Goal: Transaction & Acquisition: Purchase product/service

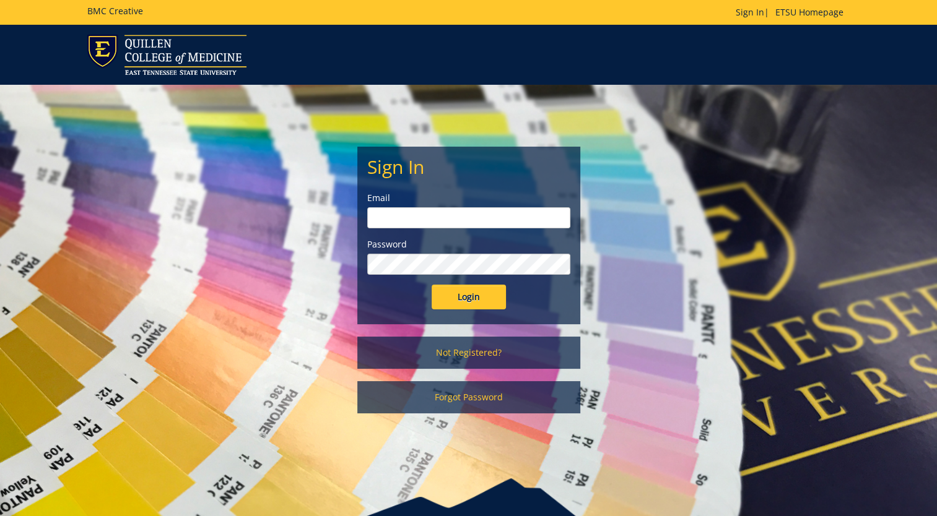
click at [512, 217] on input "email" at bounding box center [468, 217] width 203 height 21
type input "boggs@etsu.edu"
click at [432, 285] on input "Login" at bounding box center [469, 297] width 74 height 25
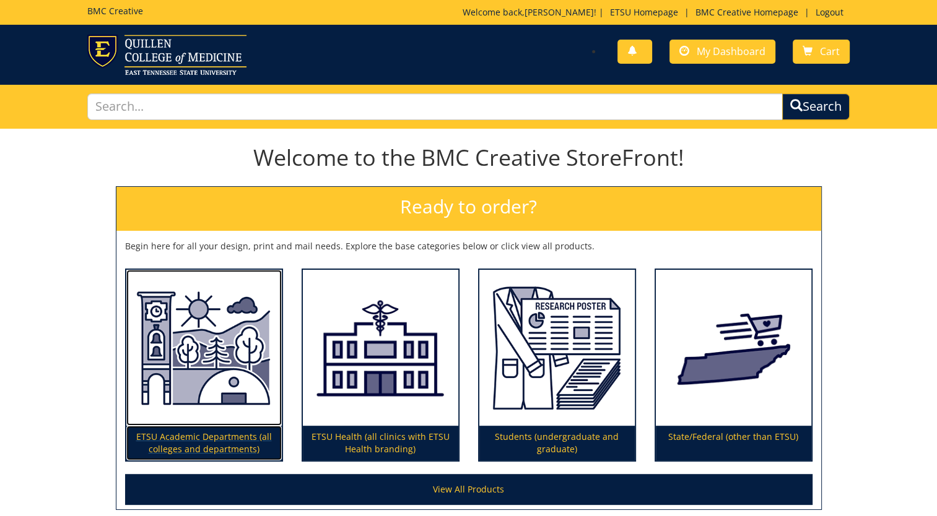
click at [228, 388] on img at bounding box center [203, 348] width 155 height 157
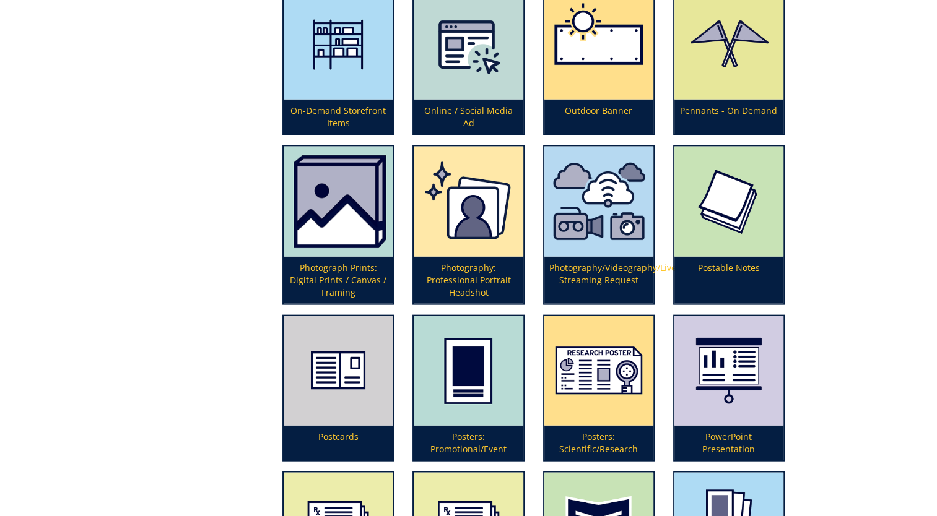
scroll to position [2724, 0]
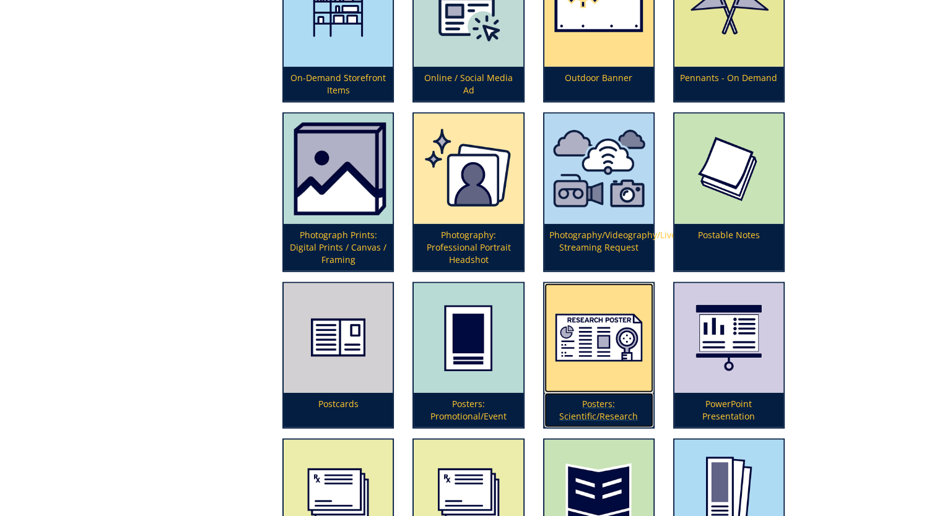
click at [609, 347] on img at bounding box center [598, 339] width 109 height 110
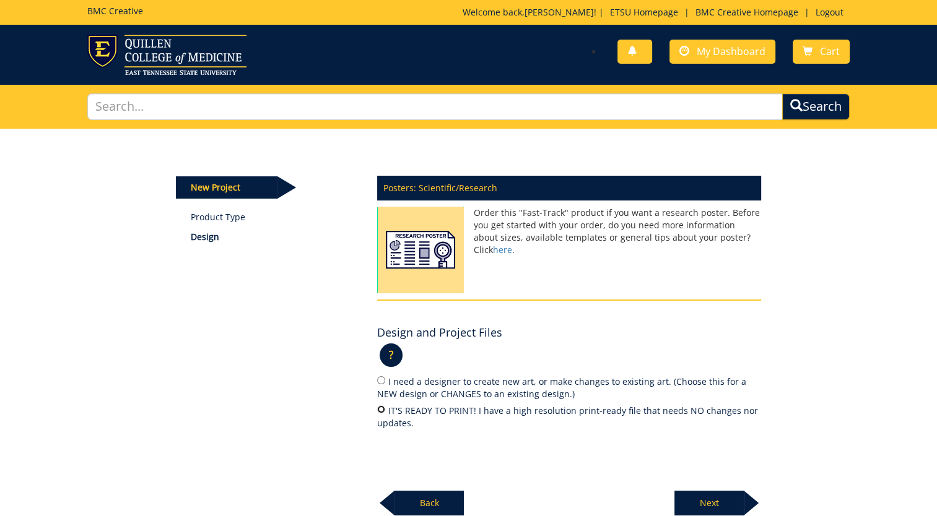
click at [380, 408] on input "IT'S READY TO PRINT! I have a high resolution print-ready file that needs NO ch…" at bounding box center [381, 410] width 8 height 8
radio input "true"
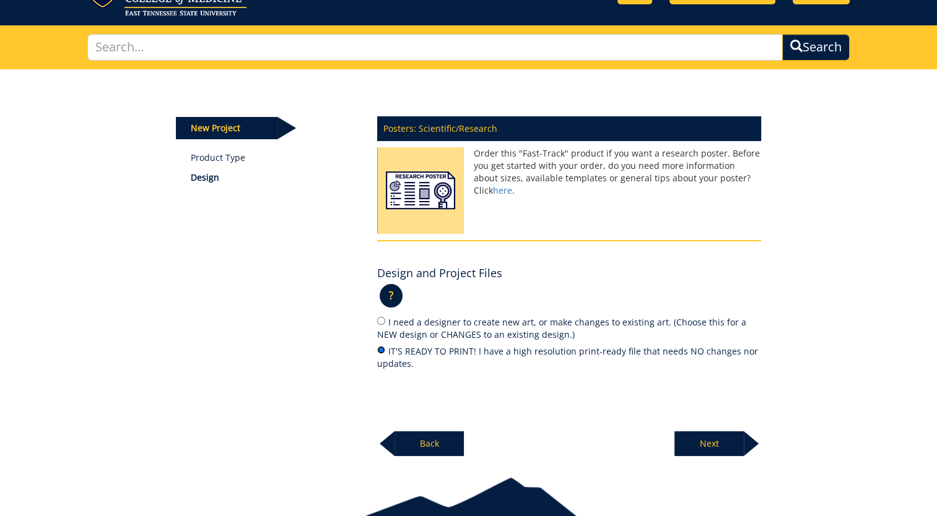
scroll to position [118, 0]
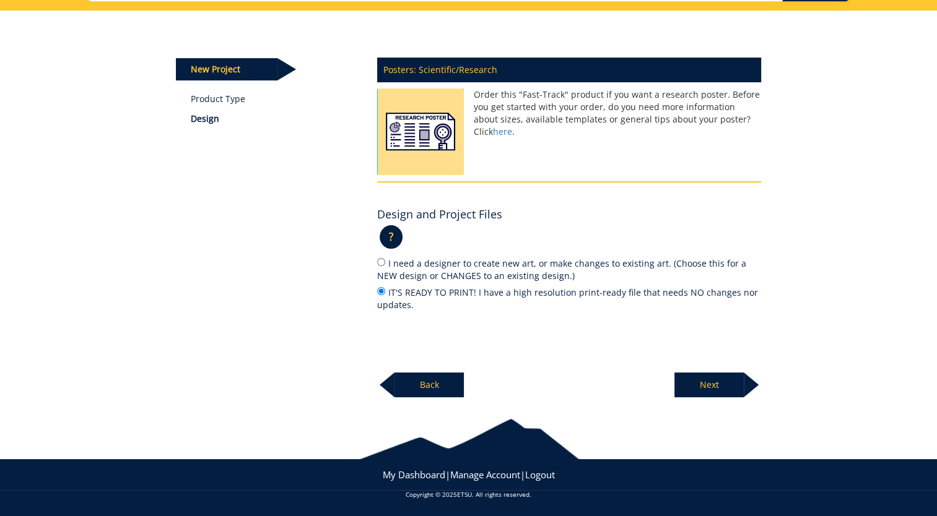
click at [704, 387] on p "Next" at bounding box center [708, 385] width 69 height 25
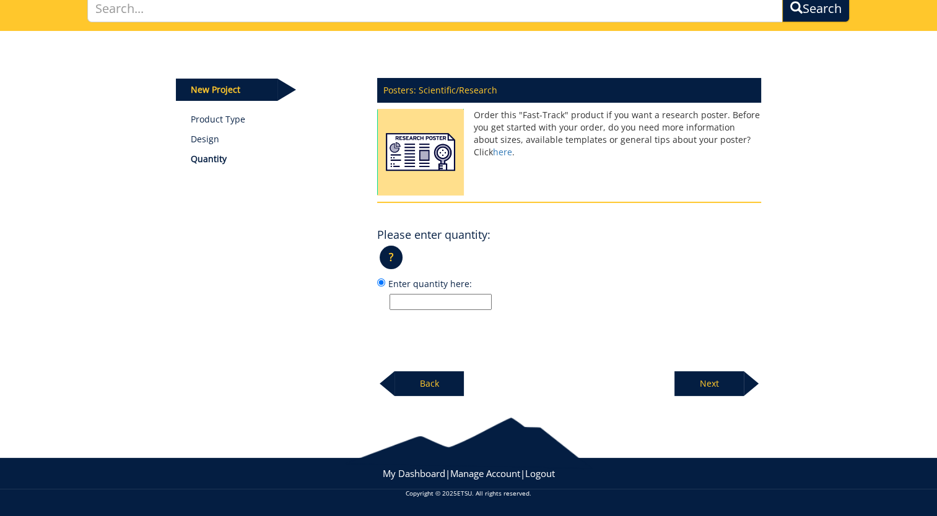
scroll to position [97, 0]
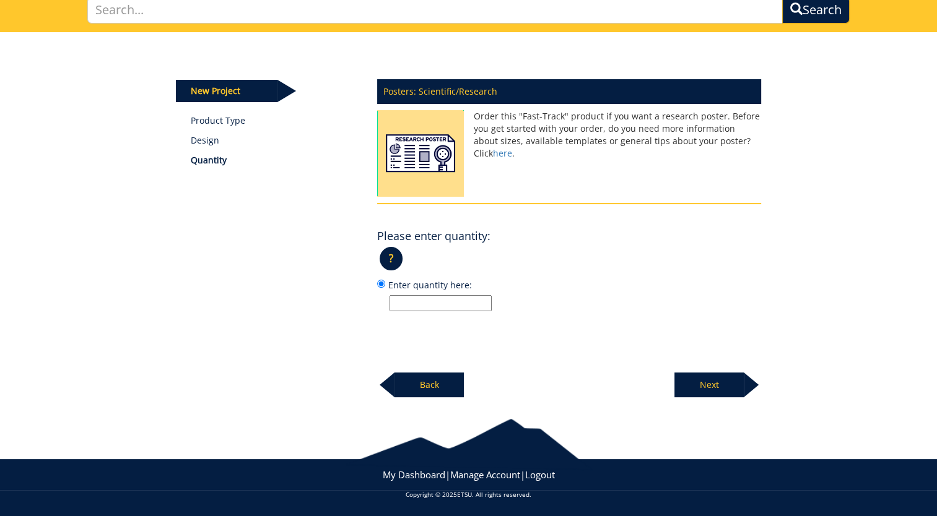
click at [421, 306] on input "Enter quantity here:" at bounding box center [440, 303] width 102 height 16
type input "1"
click at [743, 386] on p "Next" at bounding box center [708, 385] width 69 height 25
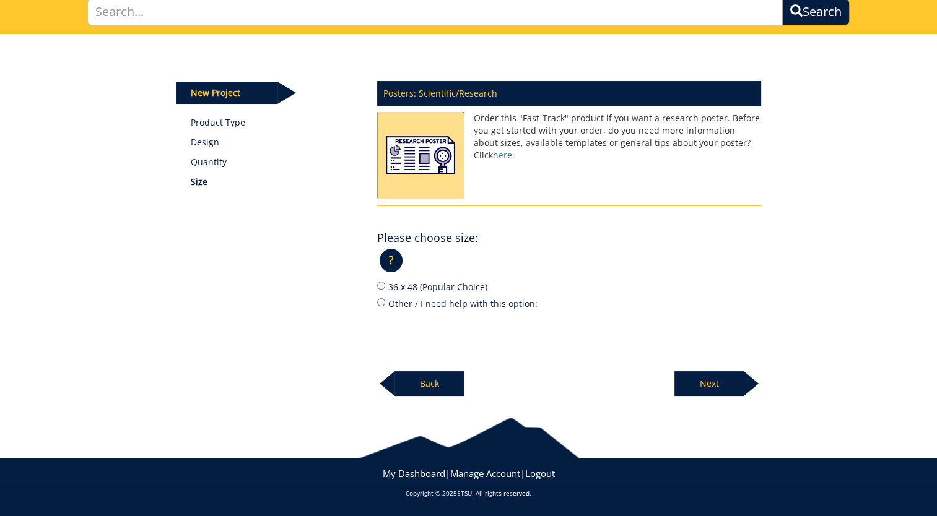
scroll to position [93, 0]
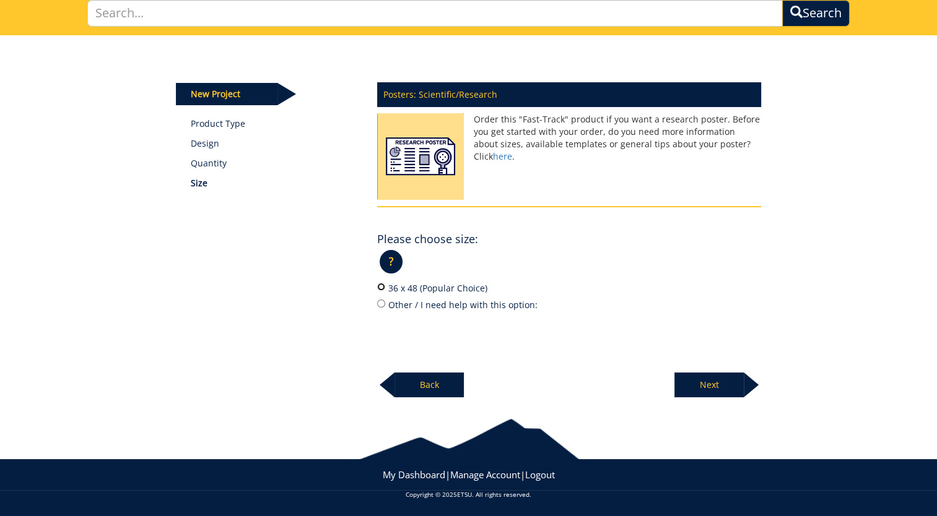
click at [381, 284] on input "36 x 48 (Popular Choice)" at bounding box center [381, 287] width 8 height 8
radio input "true"
click at [716, 383] on p "Next" at bounding box center [708, 385] width 69 height 25
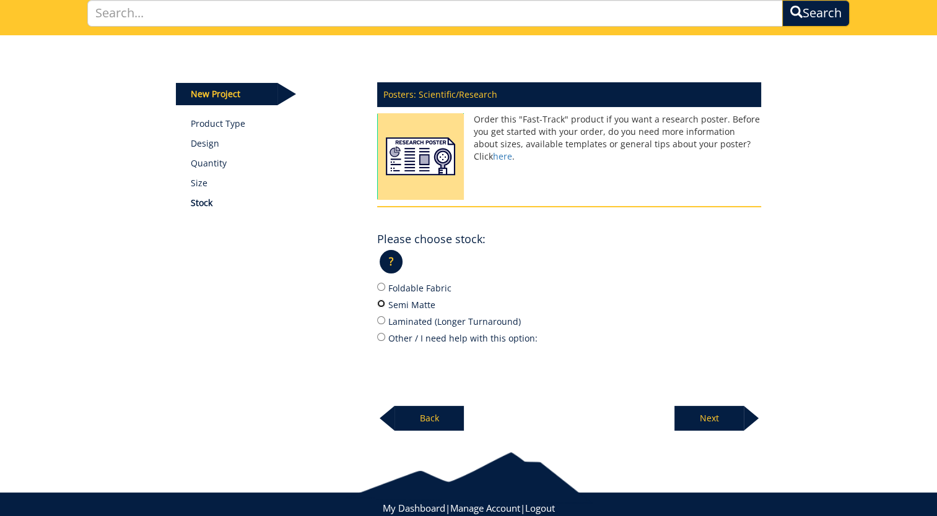
click at [383, 303] on input "Semi Matte" at bounding box center [381, 304] width 8 height 8
radio input "true"
click at [380, 336] on input "Other / I need help with this option:" at bounding box center [381, 337] width 8 height 8
radio input "true"
click at [380, 300] on input "Semi Matte" at bounding box center [381, 304] width 8 height 8
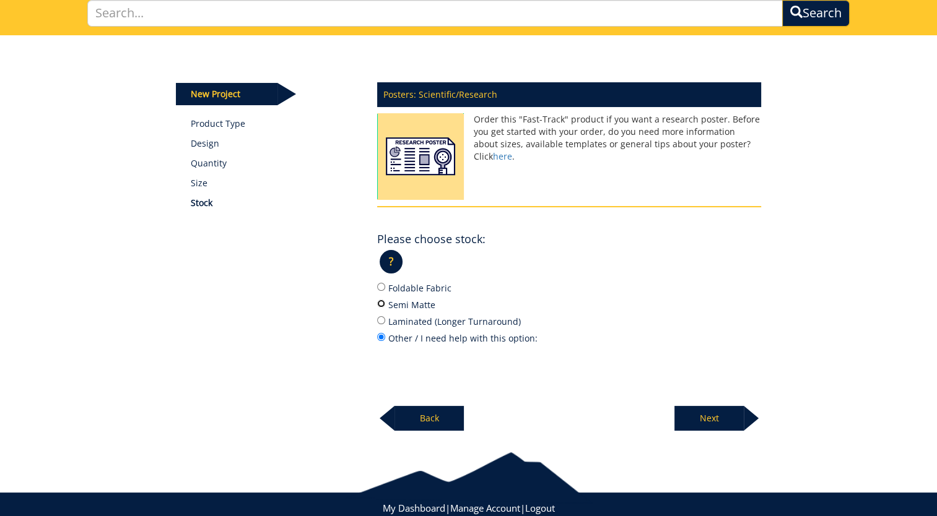
radio input "true"
click at [381, 320] on input "Laminated (Longer Turnaround)" at bounding box center [381, 320] width 8 height 8
radio input "true"
click at [710, 419] on p "Next" at bounding box center [708, 418] width 69 height 25
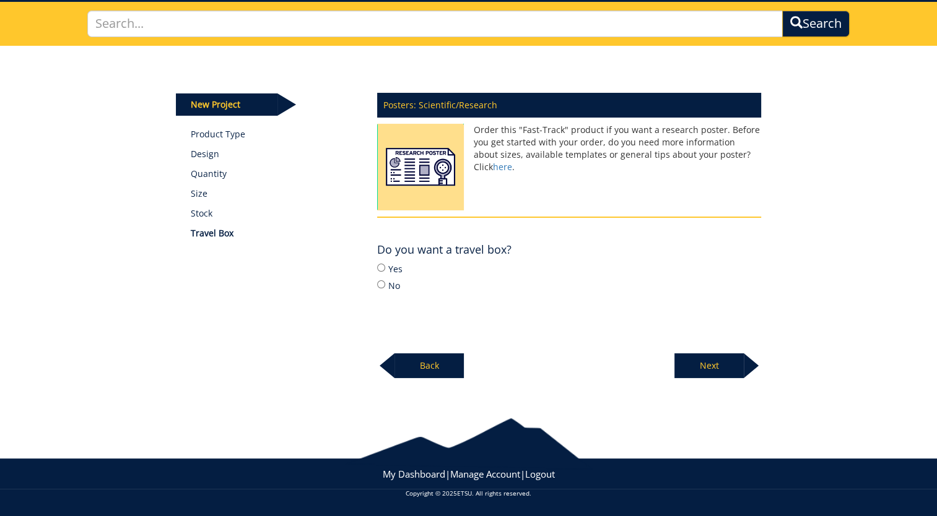
scroll to position [82, 0]
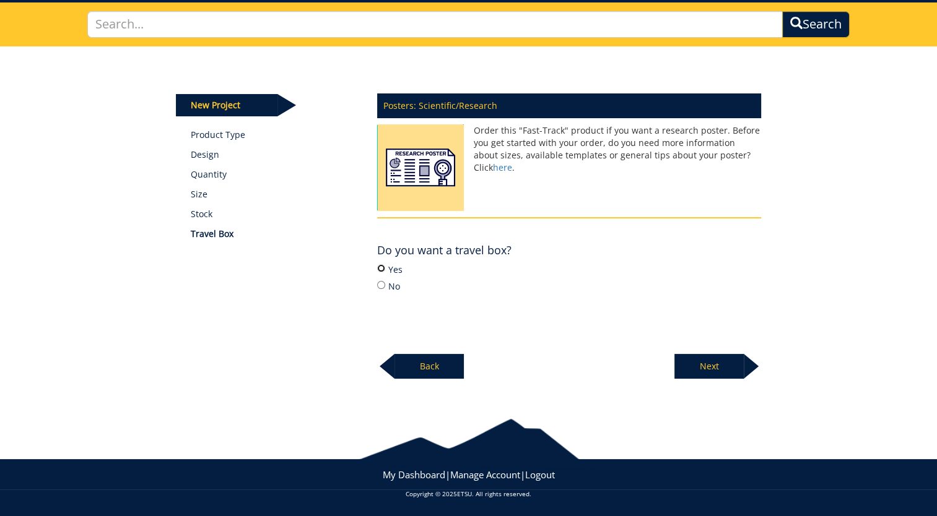
click at [379, 266] on input "Yes" at bounding box center [381, 268] width 8 height 8
radio input "true"
click at [721, 370] on p "Next" at bounding box center [708, 366] width 69 height 25
click at [722, 373] on p "Next" at bounding box center [708, 366] width 69 height 25
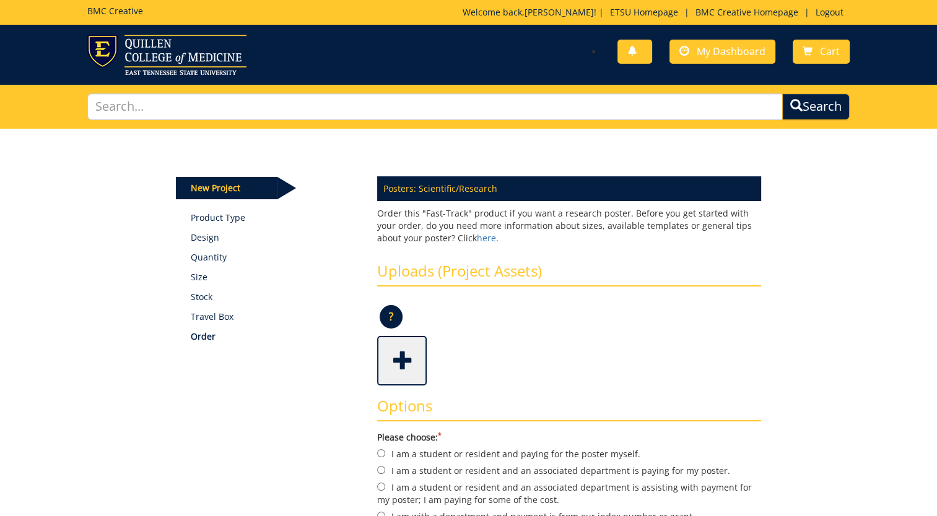
click at [404, 366] on span at bounding box center [403, 359] width 50 height 43
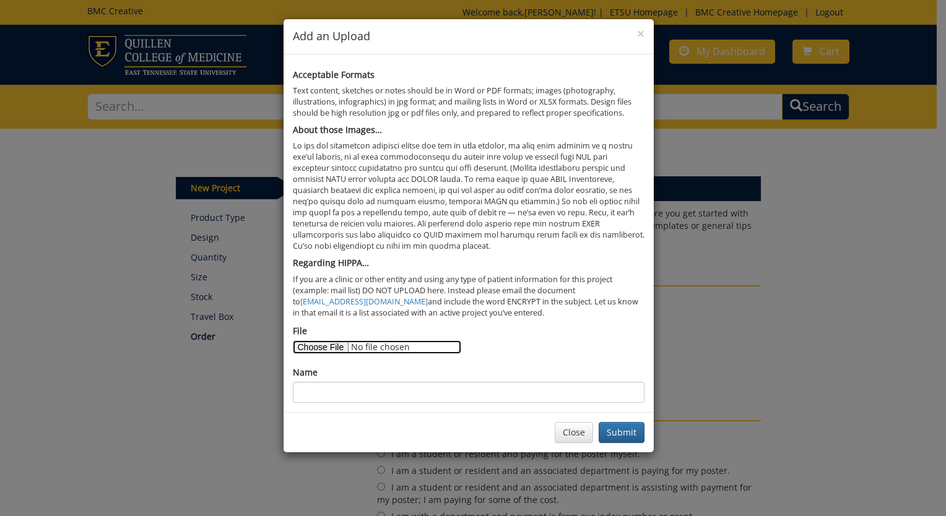
click at [338, 347] on input "File" at bounding box center [377, 348] width 168 height 14
type input "C:\fakepath\The Effects of Environmental Modifications and Visual Supports in t…"
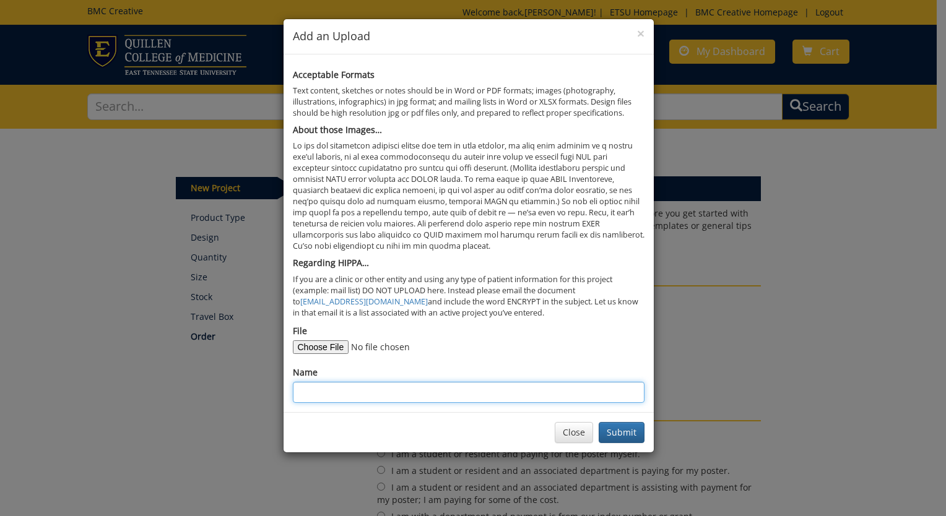
click at [399, 393] on input "Name" at bounding box center [469, 392] width 352 height 21
type input "The Effects of Environmental Modification and Visual Support in the Home on Eng…"
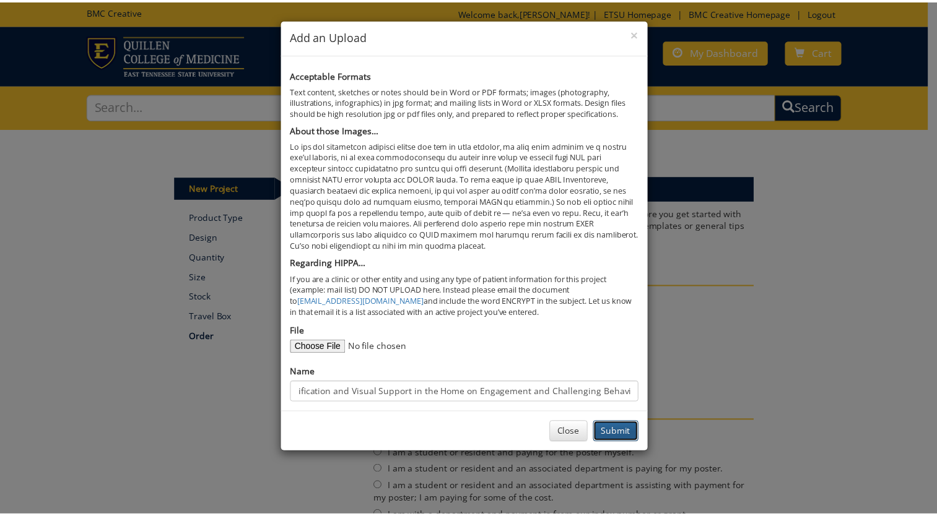
scroll to position [0, 0]
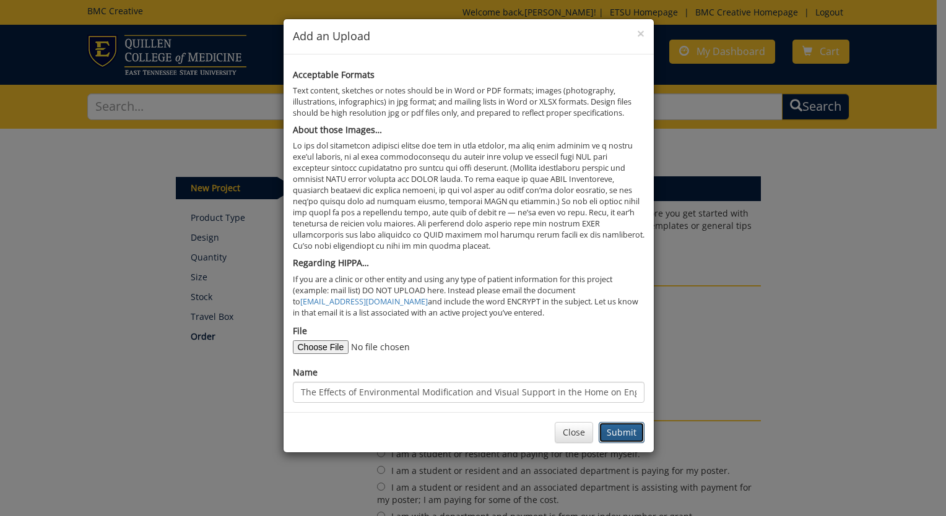
click at [631, 434] on button "Submit" at bounding box center [622, 432] width 46 height 21
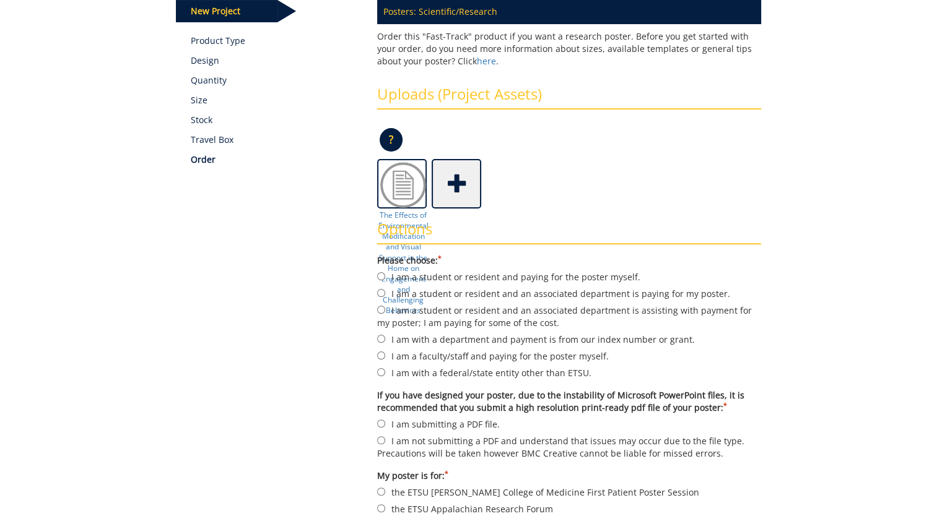
scroll to position [186, 0]
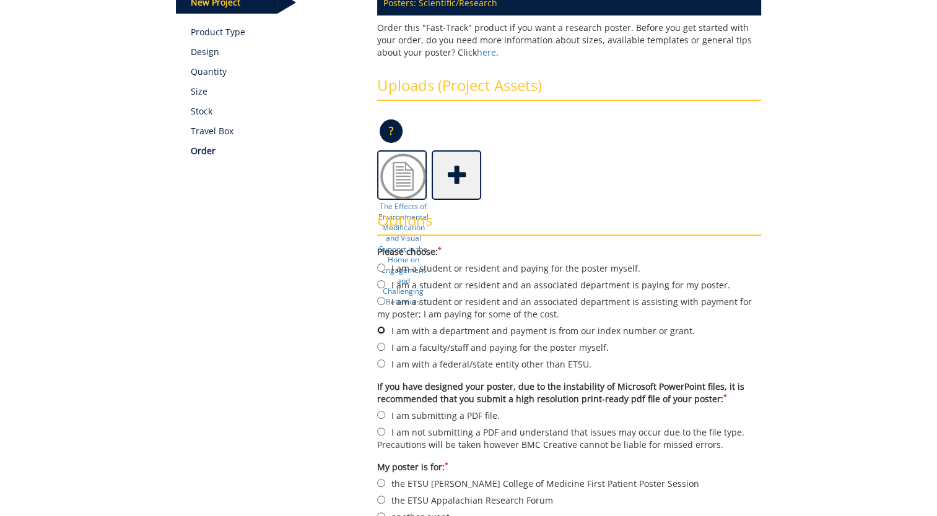
click at [380, 329] on input "I am with a department and payment is from our index number or grant." at bounding box center [381, 330] width 8 height 8
radio input "true"
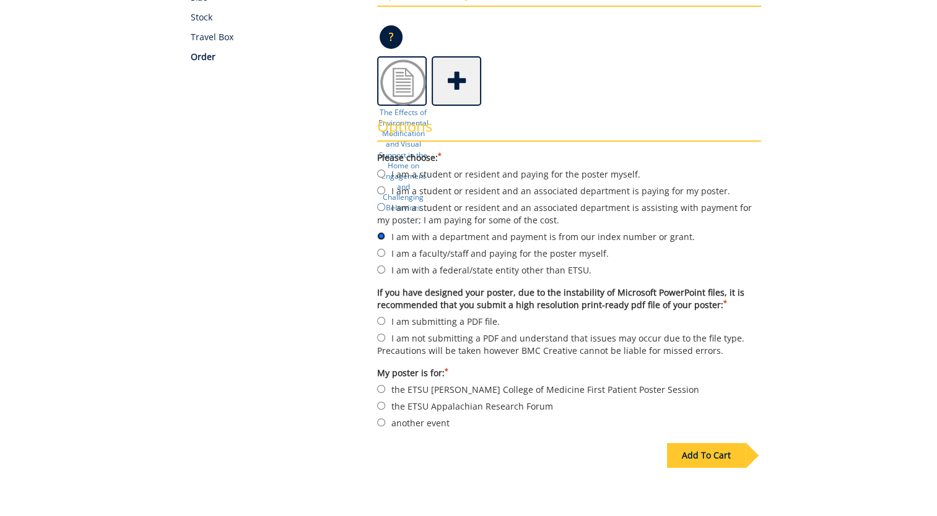
scroll to position [310, 0]
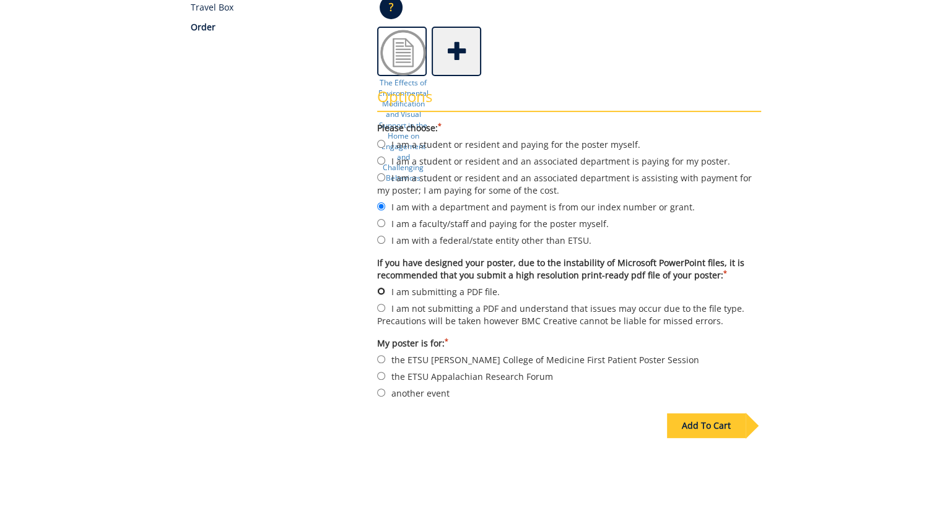
click at [378, 290] on input "I am submitting a PDF file." at bounding box center [381, 291] width 8 height 8
radio input "true"
click at [406, 56] on img at bounding box center [403, 53] width 50 height 50
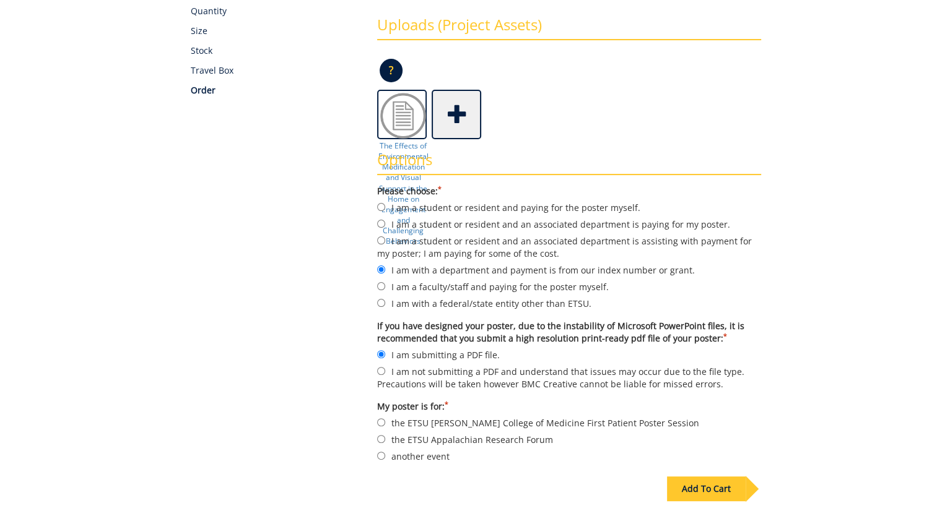
scroll to position [186, 0]
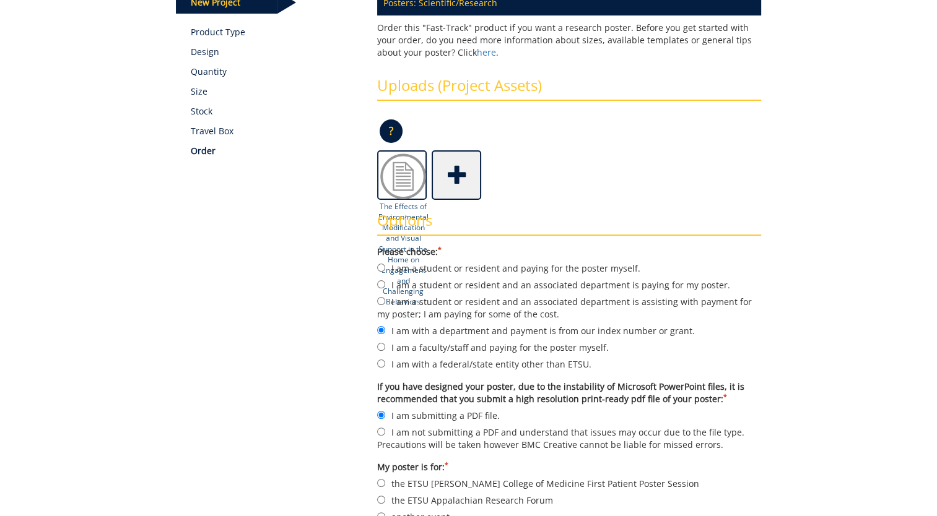
drag, startPoint x: 393, startPoint y: 165, endPoint x: 379, endPoint y: 190, distance: 28.8
click at [379, 190] on img at bounding box center [403, 177] width 50 height 50
click at [393, 208] on div "Options Please choose: * I am a student or resident and paying for the poster m…" at bounding box center [569, 363] width 402 height 327
click at [394, 196] on img at bounding box center [403, 177] width 50 height 50
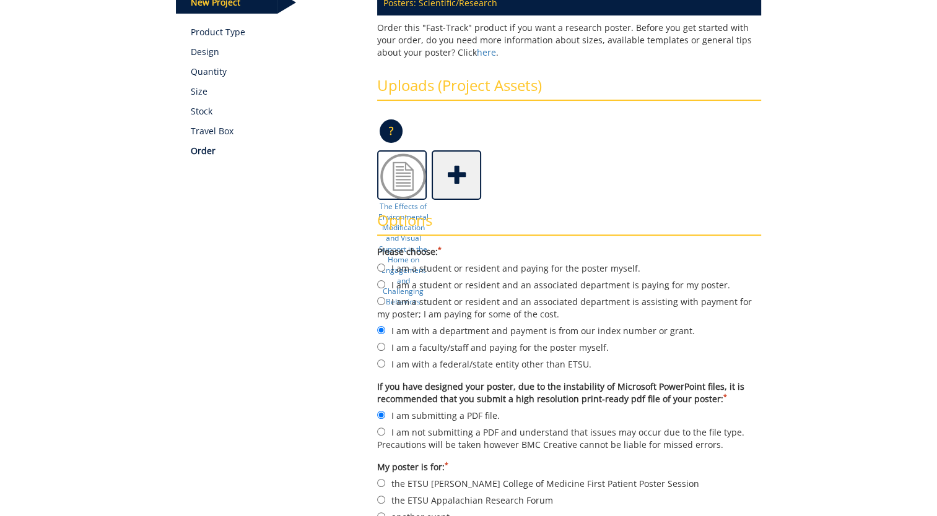
click at [386, 129] on p "?" at bounding box center [391, 132] width 23 height 24
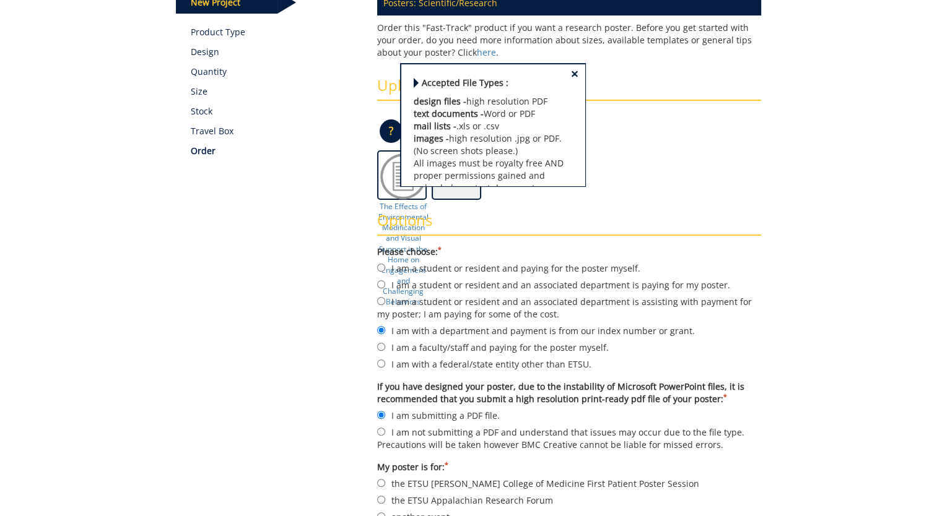
click at [571, 74] on span "×" at bounding box center [574, 73] width 7 height 13
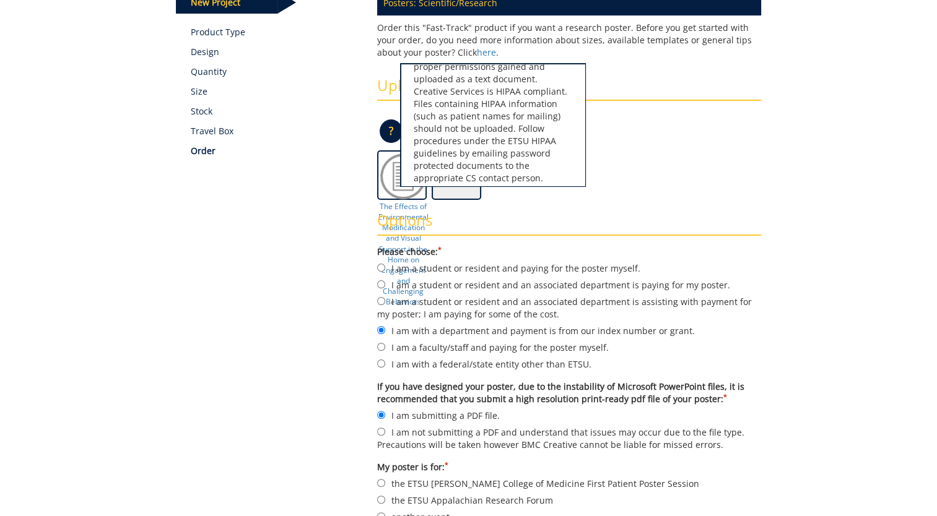
scroll to position [126, 0]
click at [495, 207] on div "Options Please choose: * I am a student or resident and paying for the poster m…" at bounding box center [569, 363] width 402 height 327
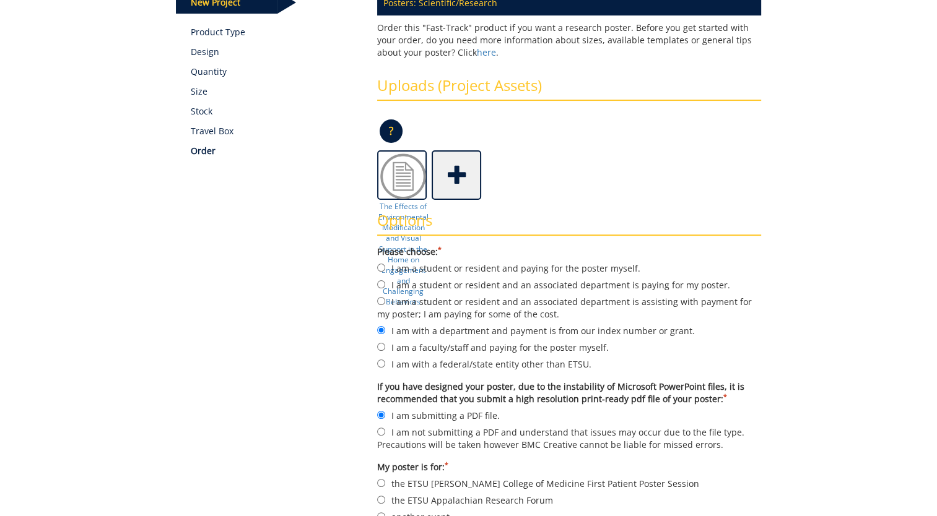
scroll to position [0, 0]
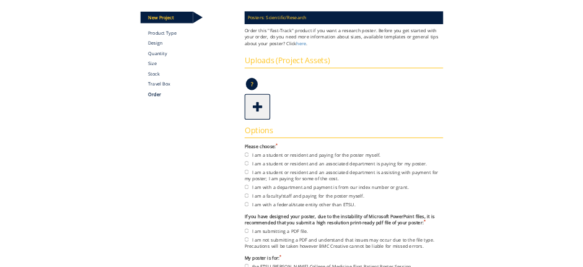
scroll to position [186, 0]
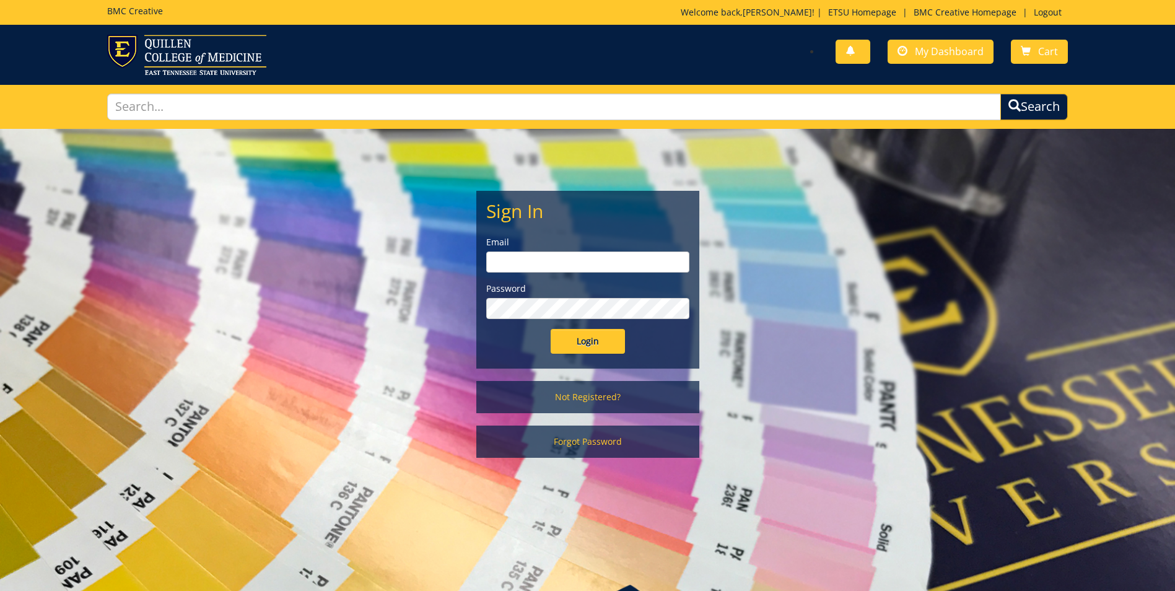
click at [600, 266] on input "email" at bounding box center [587, 261] width 203 height 21
type input "boggs@etsu.edu"
click at [550, 329] on input "Login" at bounding box center [587, 341] width 74 height 25
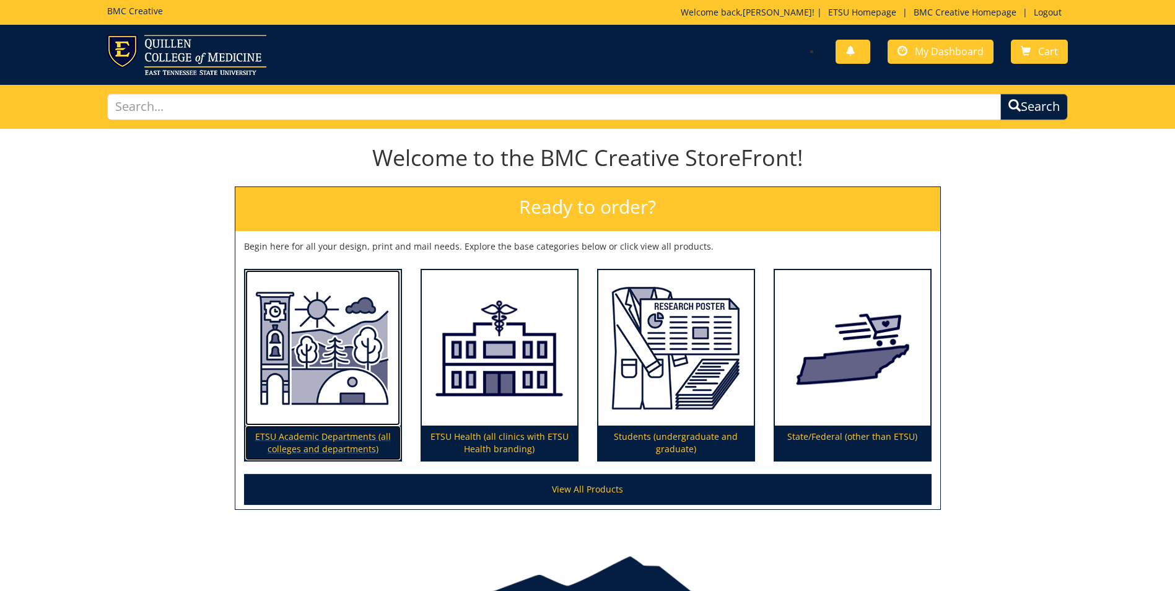
click at [344, 386] on img at bounding box center [322, 348] width 155 height 156
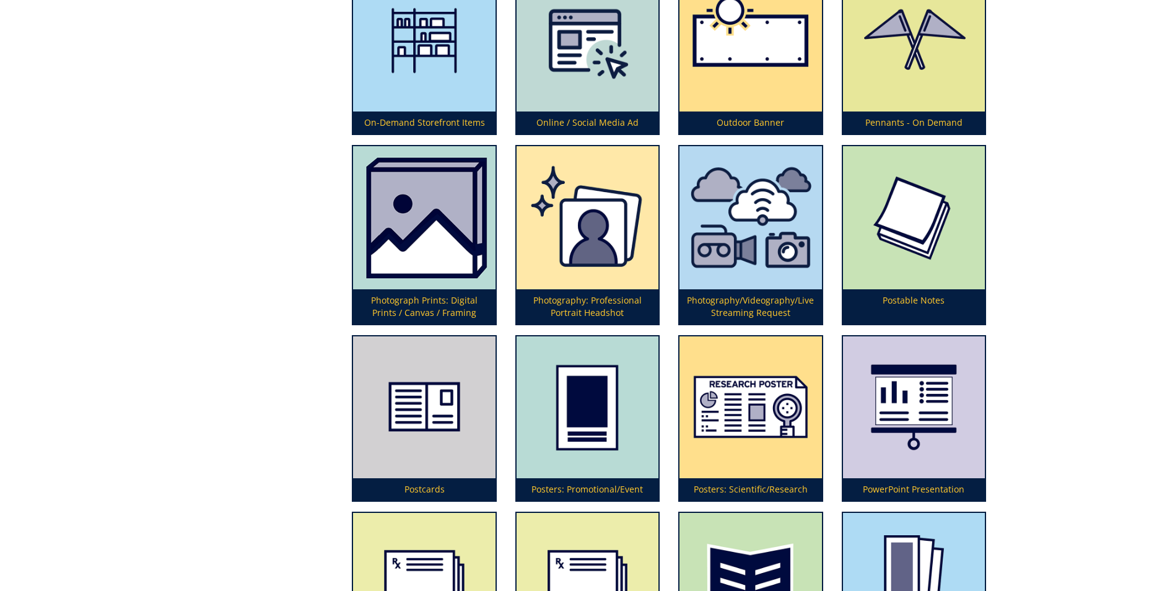
scroll to position [3109, 0]
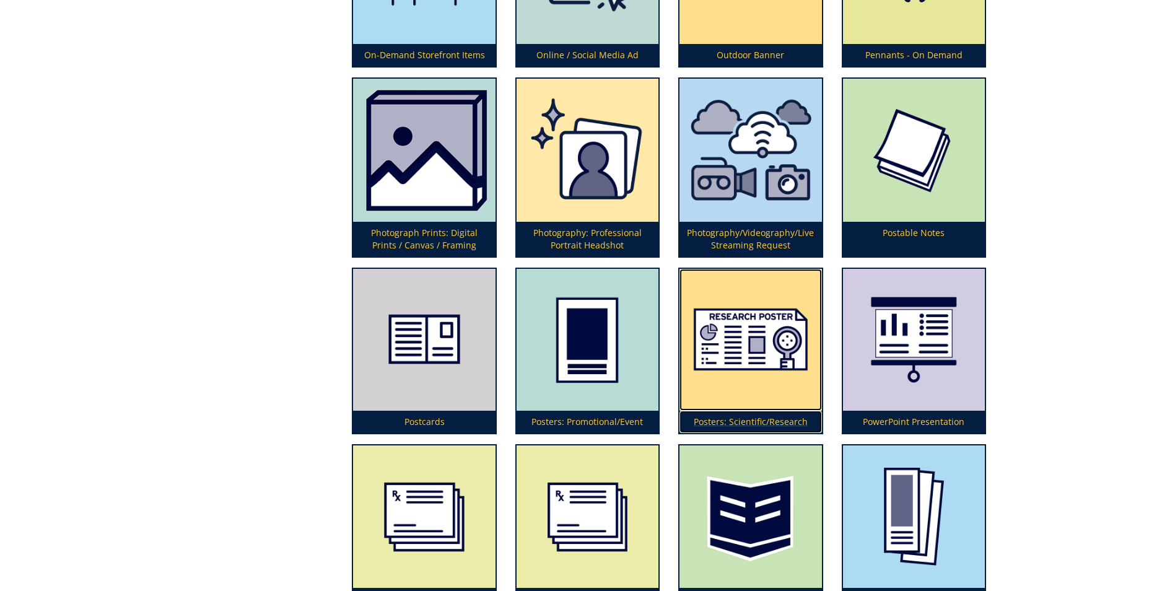
click at [767, 363] on img at bounding box center [750, 340] width 142 height 142
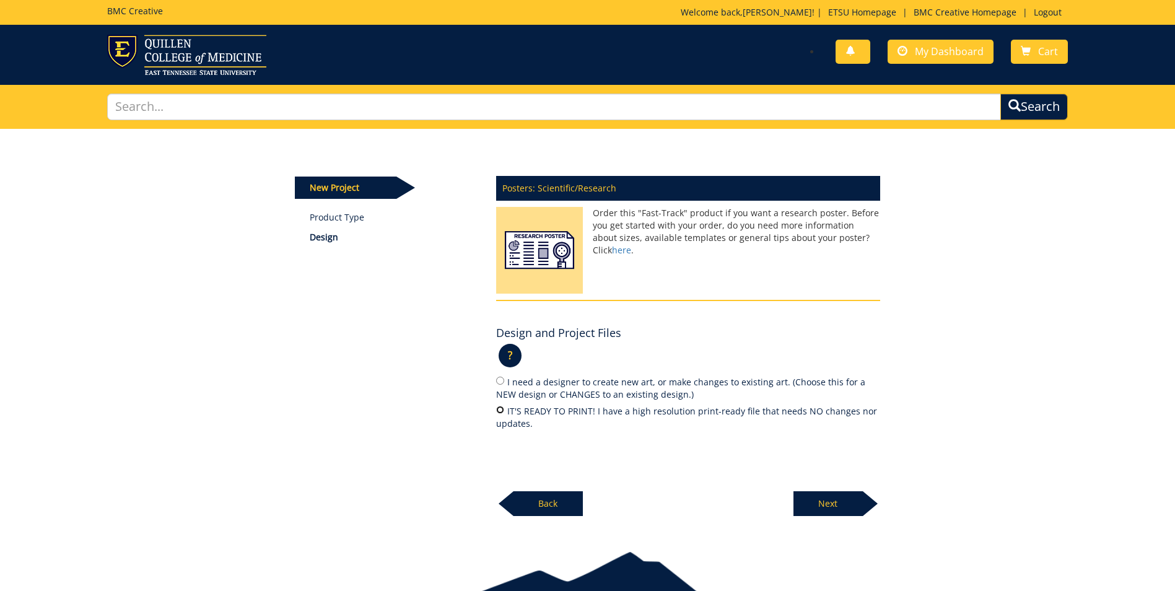
click at [500, 412] on input "IT'S READY TO PRINT! I have a high resolution print-ready file that needs NO ch…" at bounding box center [500, 410] width 8 height 8
radio input "true"
click at [835, 503] on p "Next" at bounding box center [827, 503] width 69 height 25
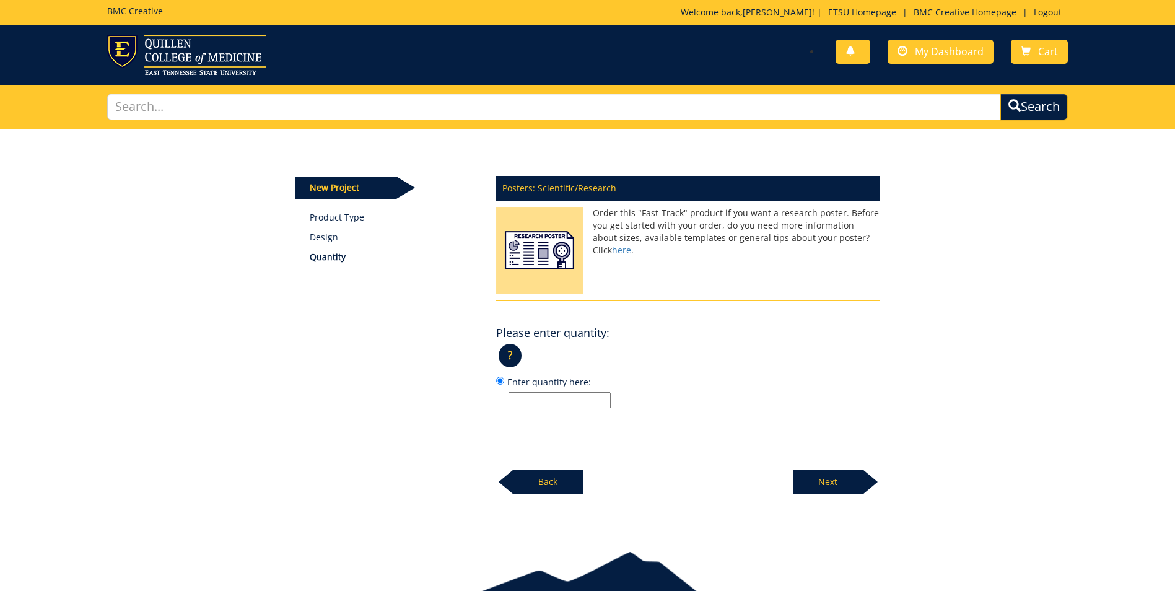
click at [567, 402] on input "Enter quantity here:" at bounding box center [559, 400] width 102 height 16
type input "1"
click at [815, 482] on p "Next" at bounding box center [827, 481] width 69 height 25
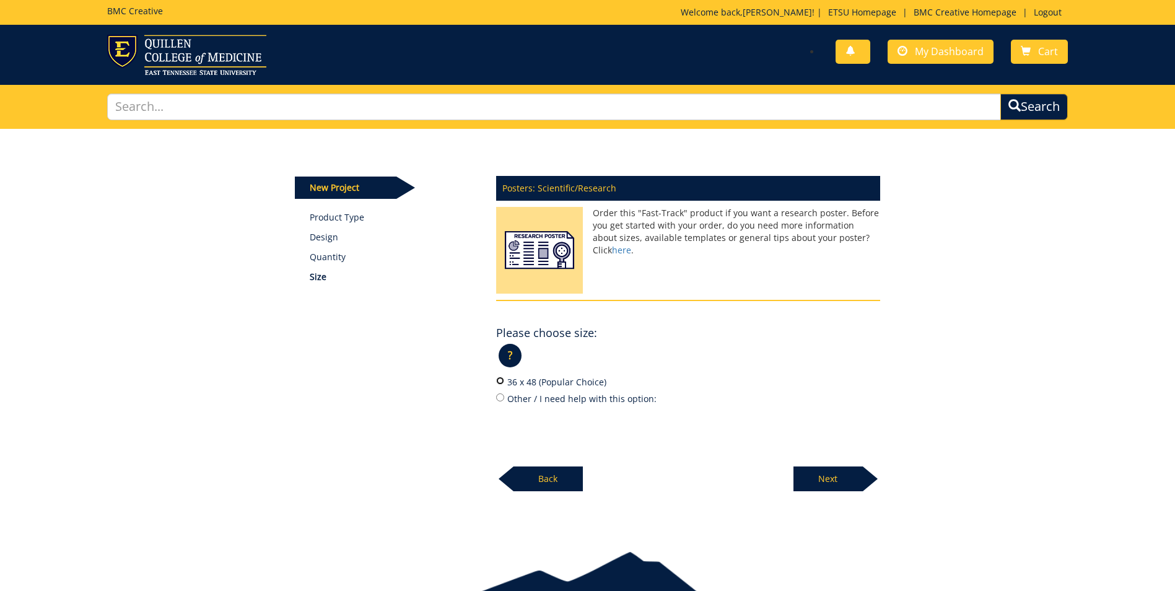
click at [501, 382] on input "36 x 48 (Popular Choice)" at bounding box center [500, 380] width 8 height 8
radio input "true"
click at [835, 472] on p "Next" at bounding box center [827, 478] width 69 height 25
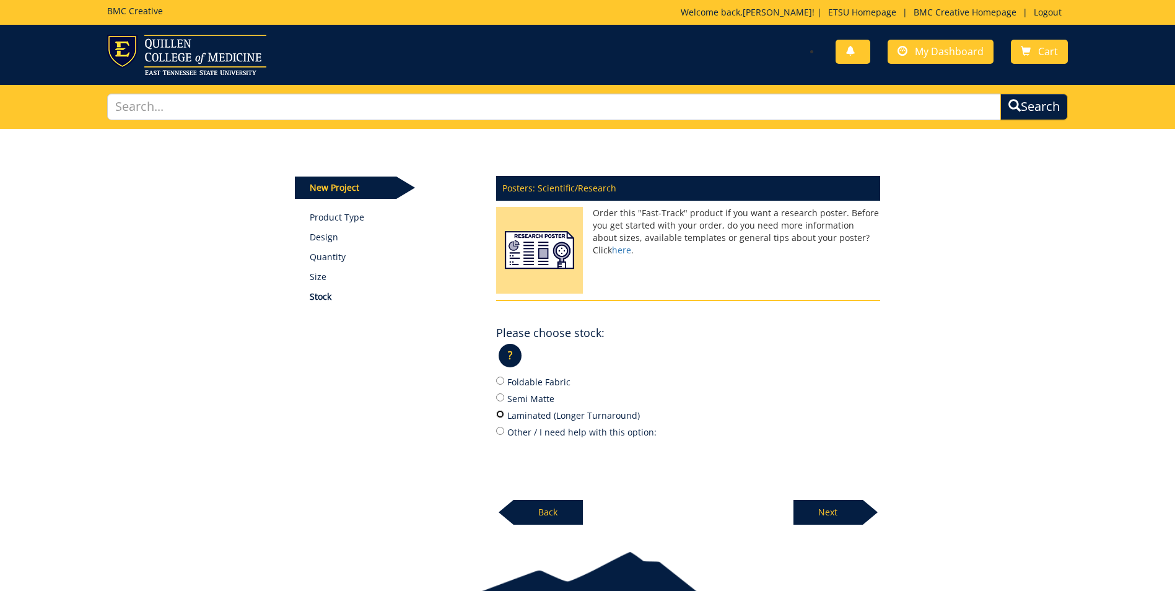
click at [502, 412] on input "Laminated (Longer Turnaround)" at bounding box center [500, 414] width 8 height 8
radio input "true"
click at [861, 515] on p "Next" at bounding box center [827, 512] width 69 height 25
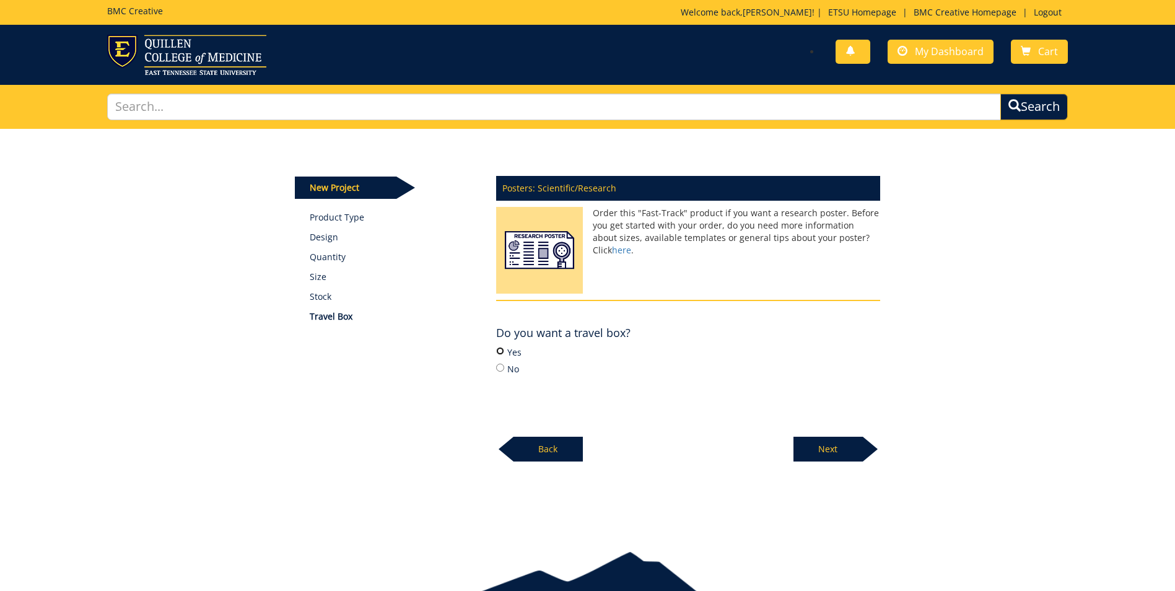
click at [502, 352] on input "Yes" at bounding box center [500, 351] width 8 height 8
radio input "true"
click at [856, 454] on p "Next" at bounding box center [827, 449] width 69 height 25
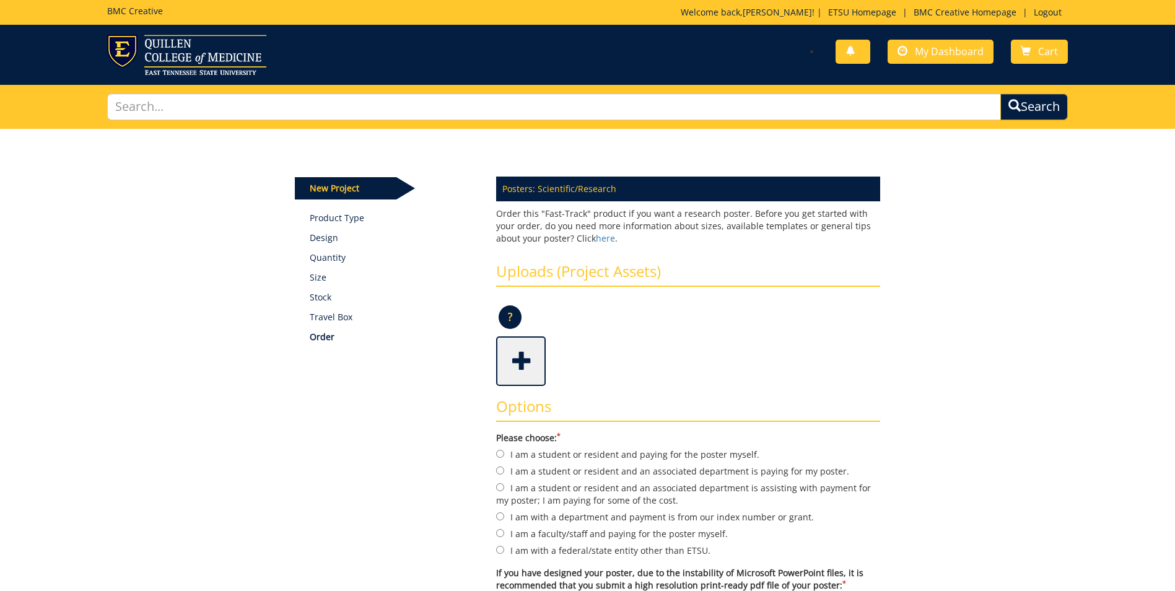
click at [518, 367] on span at bounding box center [522, 359] width 50 height 43
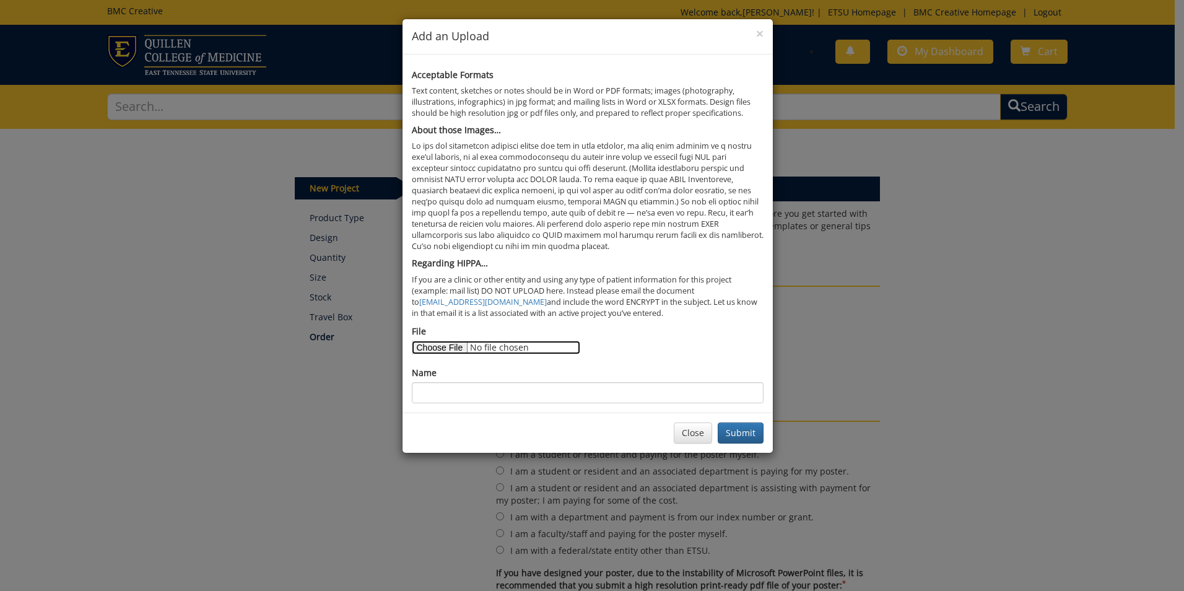
click at [449, 347] on input "File" at bounding box center [496, 348] width 168 height 14
click at [441, 349] on input "File" at bounding box center [496, 348] width 168 height 14
click at [444, 347] on input "File" at bounding box center [496, 348] width 168 height 14
type input "C:\fakepath\The Effects of Environmental Modifications and Visual Supports in t…"
click at [482, 389] on input "Name" at bounding box center [588, 392] width 352 height 21
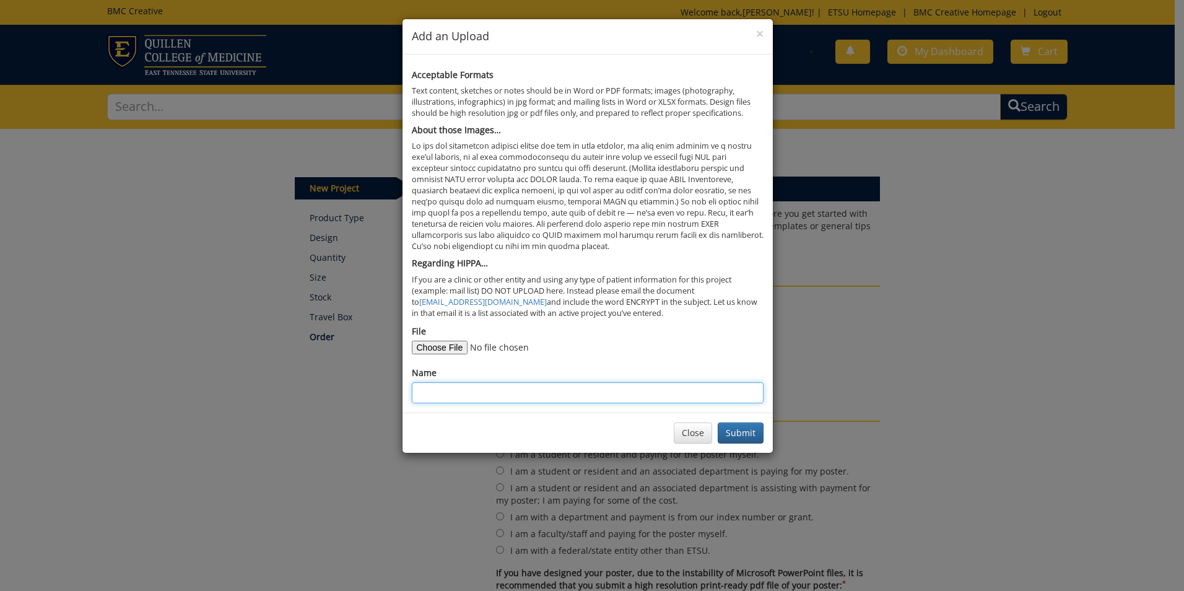
type input "The Effects of Environmental Modification and Visual Support in the Home on Eng…"
click at [736, 431] on button "Submit" at bounding box center [741, 432] width 46 height 21
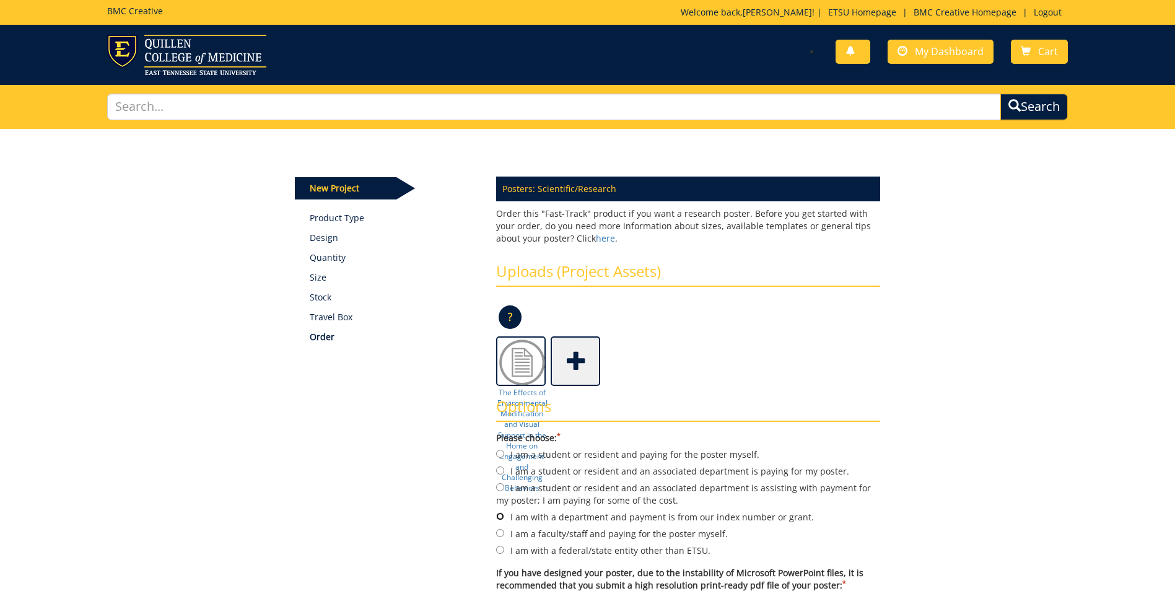
click at [500, 516] on input "I am with a department and payment is from our index number or grant." at bounding box center [500, 516] width 8 height 8
radio input "true"
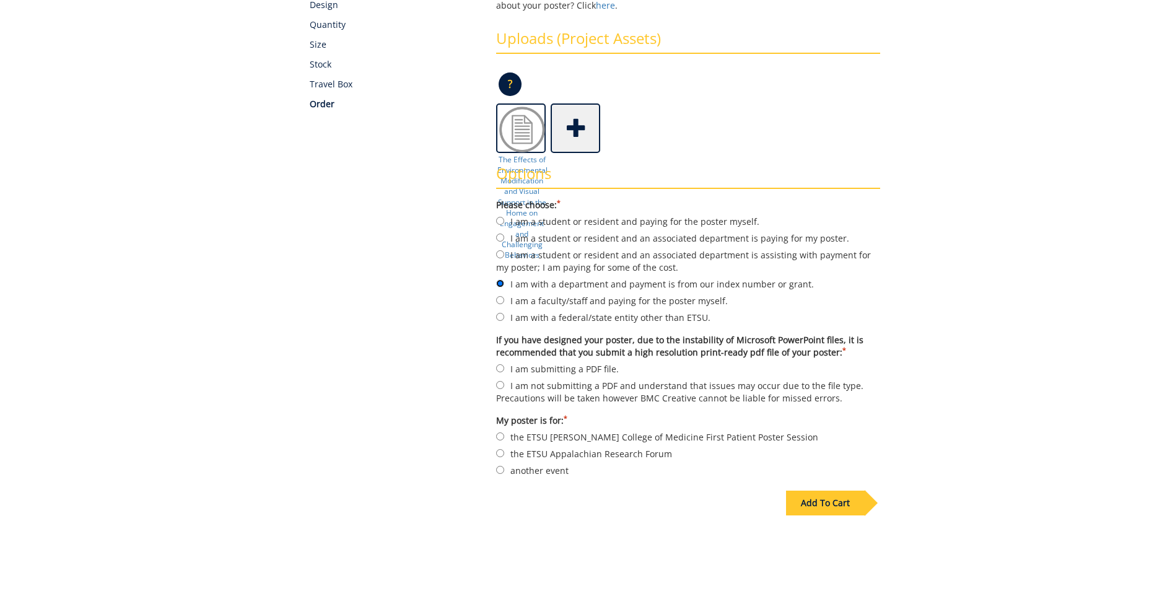
scroll to position [248, 0]
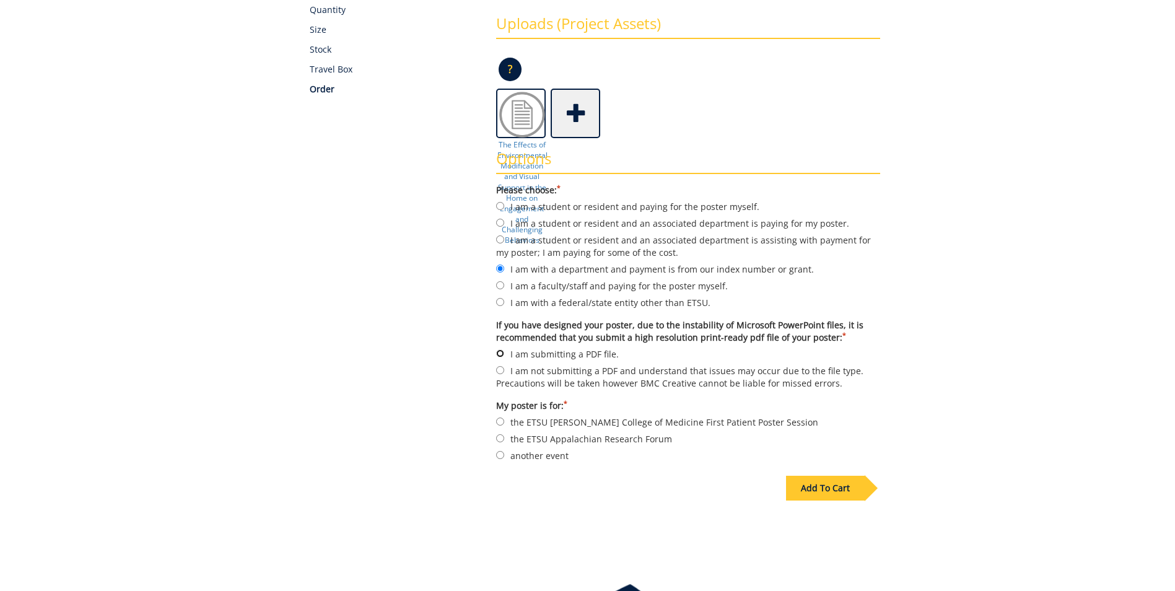
click at [502, 352] on input "I am submitting a PDF file." at bounding box center [500, 353] width 8 height 8
radio input "true"
click at [502, 455] on input "another event" at bounding box center [500, 455] width 8 height 8
radio input "true"
click at [841, 494] on div "Add To Cart" at bounding box center [825, 488] width 79 height 25
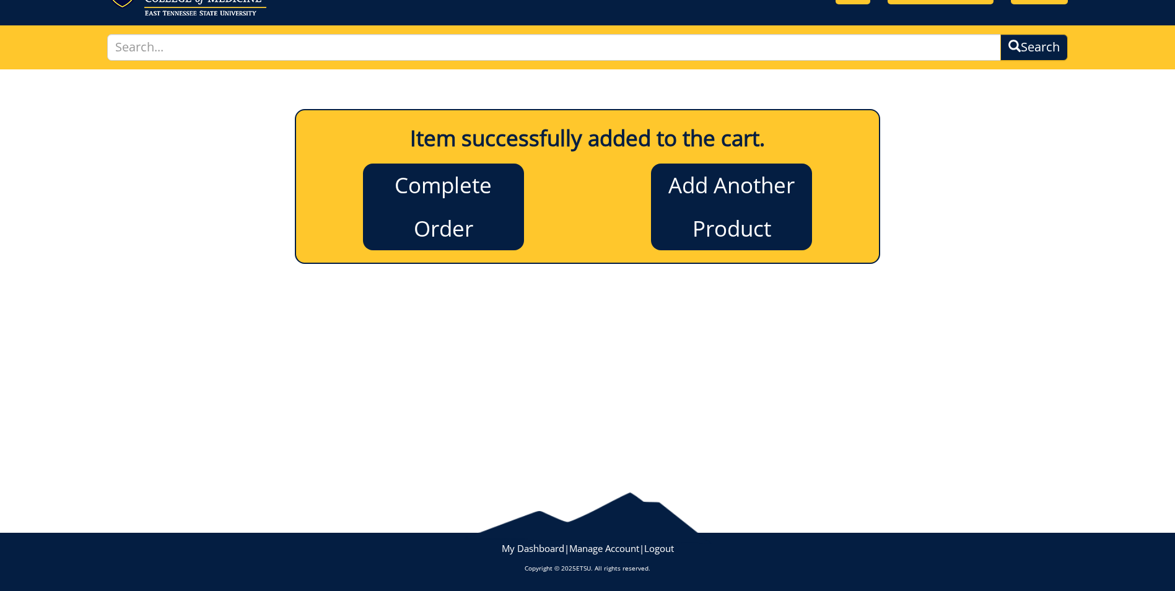
scroll to position [59, 0]
click at [431, 194] on link "Complete Order" at bounding box center [443, 206] width 161 height 87
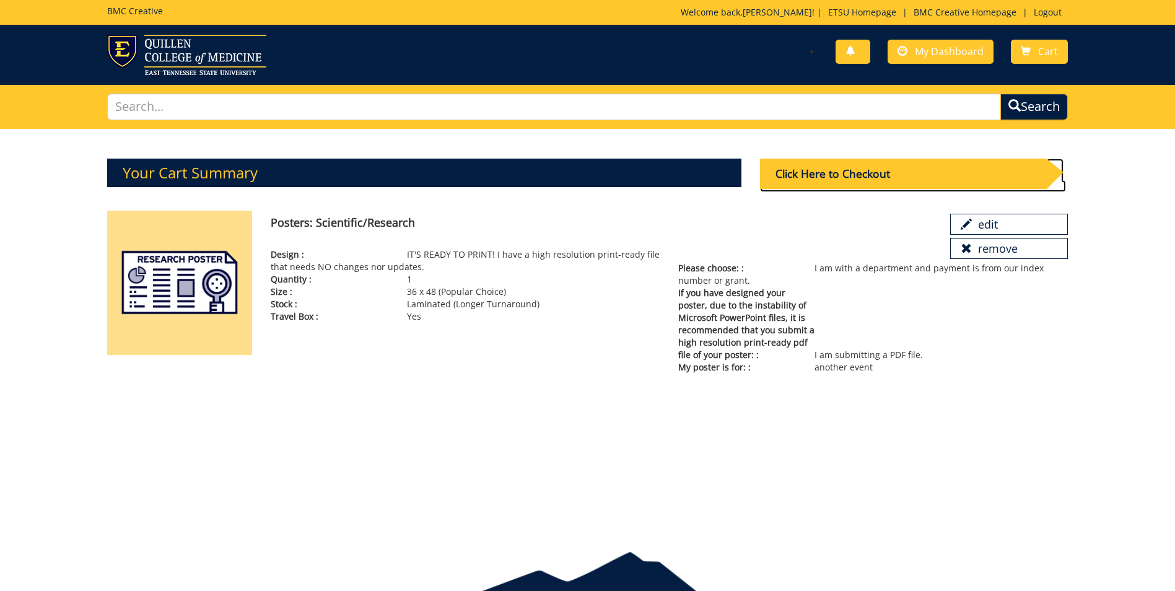
click at [796, 174] on div "Click Here to Checkout" at bounding box center [903, 174] width 286 height 30
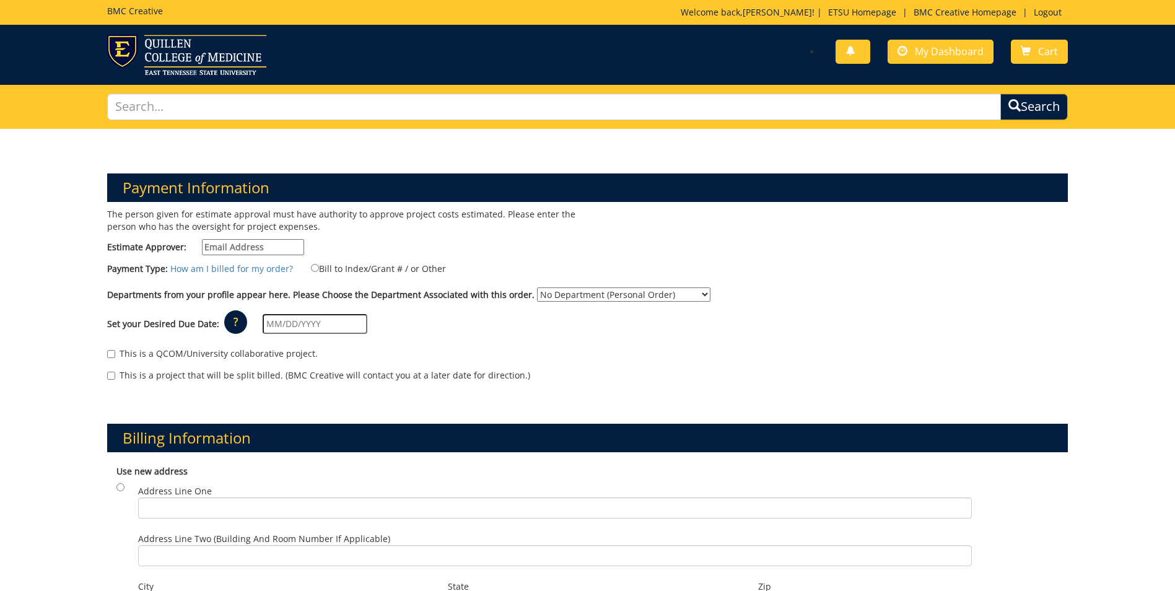
click at [268, 246] on input "Estimate Approver:" at bounding box center [253, 247] width 102 height 16
type input "[EMAIL_ADDRESS][DOMAIN_NAME]"
click at [311, 267] on input "Bill to Index/Grant # / or Other" at bounding box center [315, 268] width 8 height 8
radio input "true"
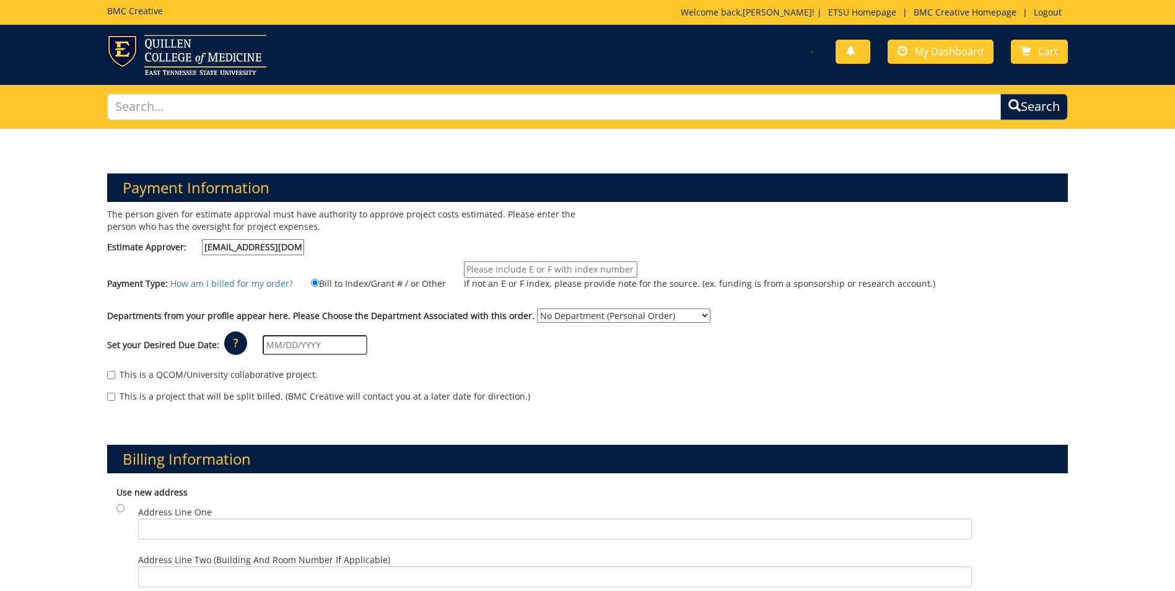
click at [464, 267] on input "If not an E or F index, please provide note for the source. (ex. funding is fro…" at bounding box center [550, 269] width 173 height 16
type input "E37200"
click at [545, 318] on select "No Department (Personal Order) Audiology and Speech-Language Pathology" at bounding box center [623, 315] width 173 height 14
select select "18"
click at [537, 308] on select "No Department (Personal Order) Audiology and Speech-Language Pathology" at bounding box center [623, 315] width 173 height 14
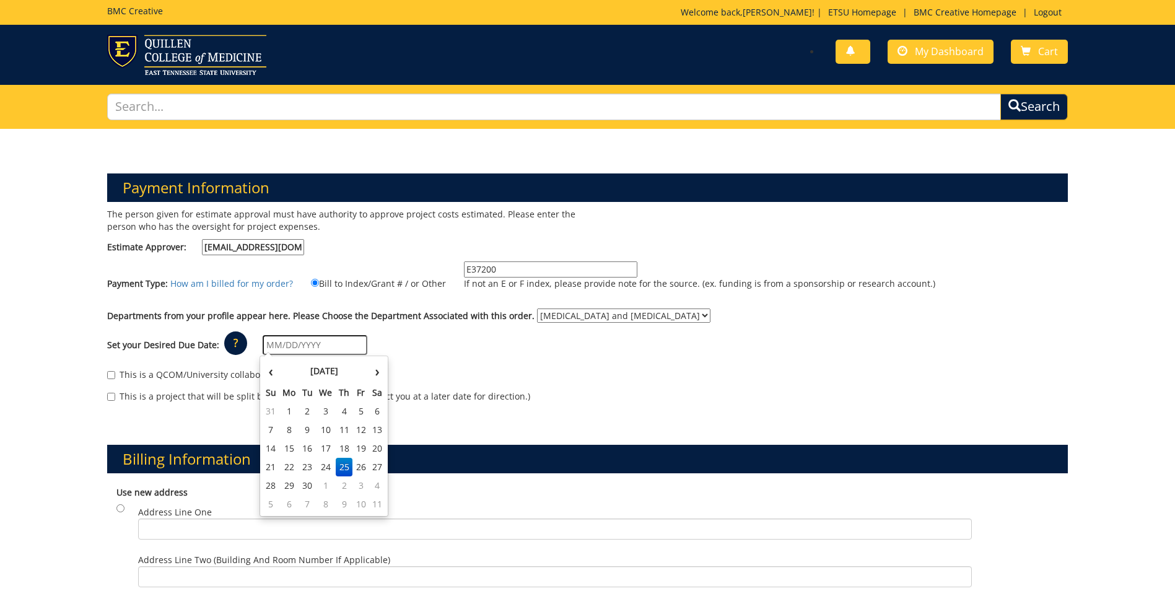
click at [326, 349] on input "text" at bounding box center [315, 345] width 105 height 20
click at [321, 482] on td "1" at bounding box center [326, 485] width 20 height 19
type input "[DATE]"
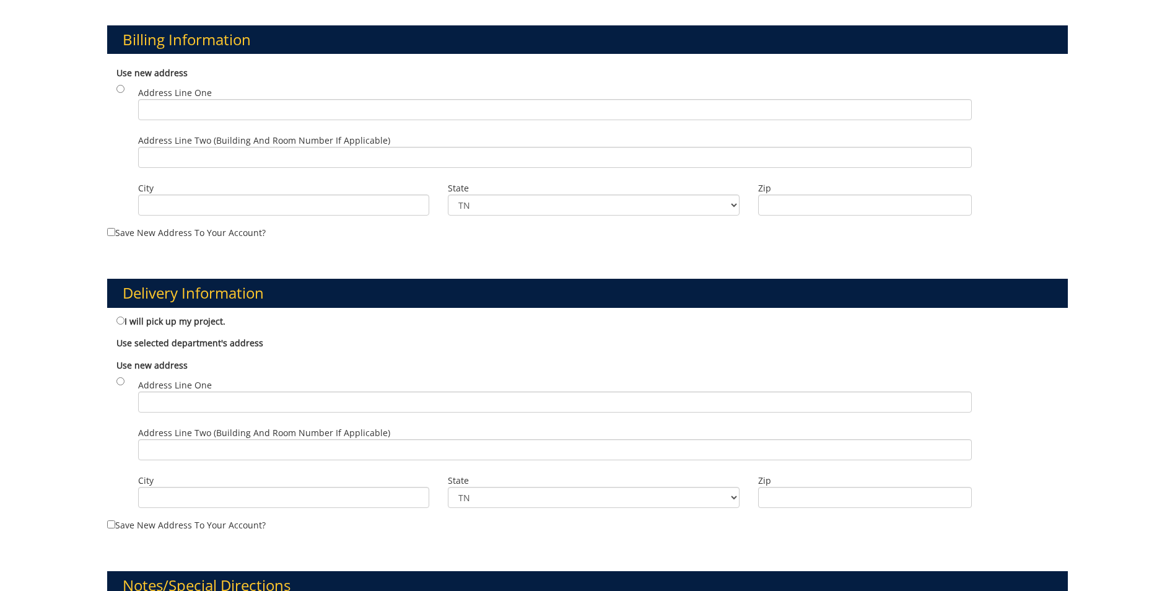
scroll to position [433, 0]
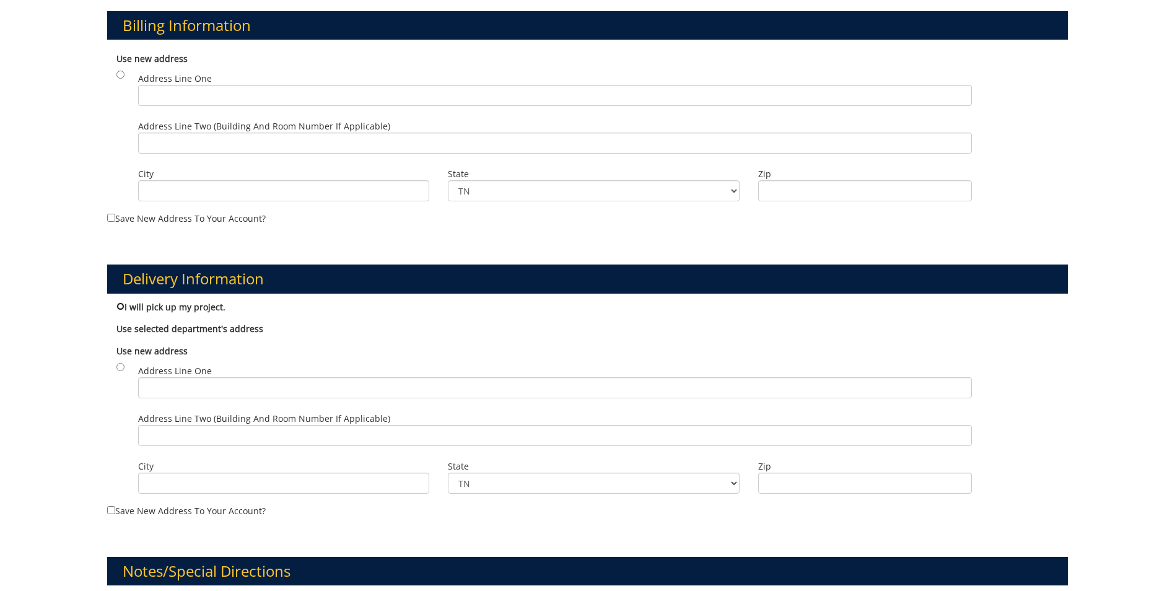
click at [119, 305] on input "I will pick up my project." at bounding box center [120, 306] width 8 height 8
radio input "true"
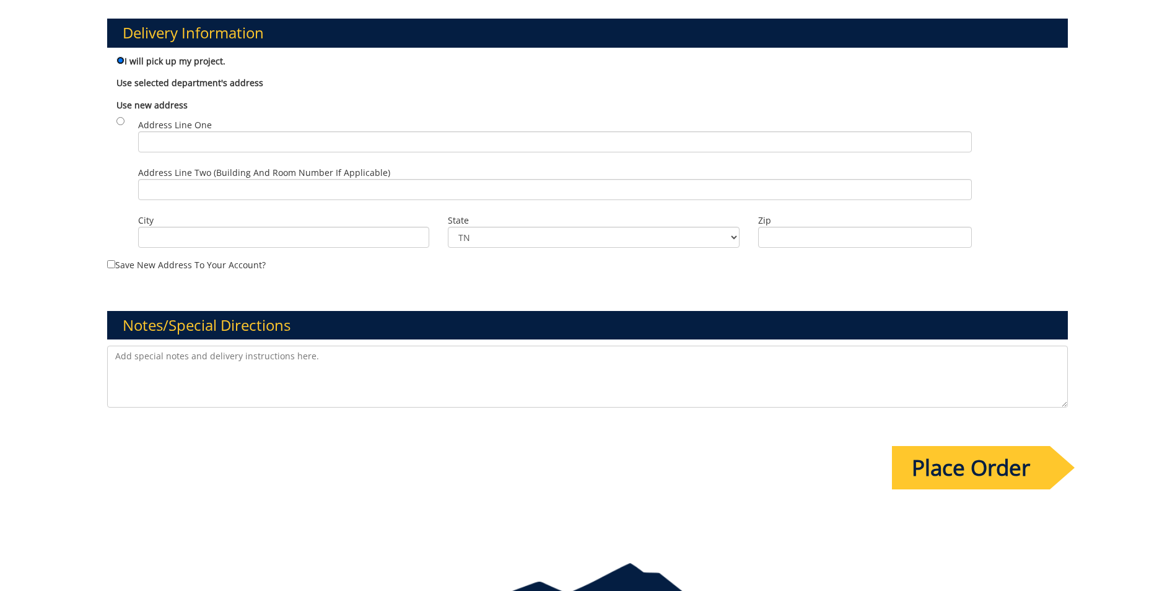
scroll to position [681, 0]
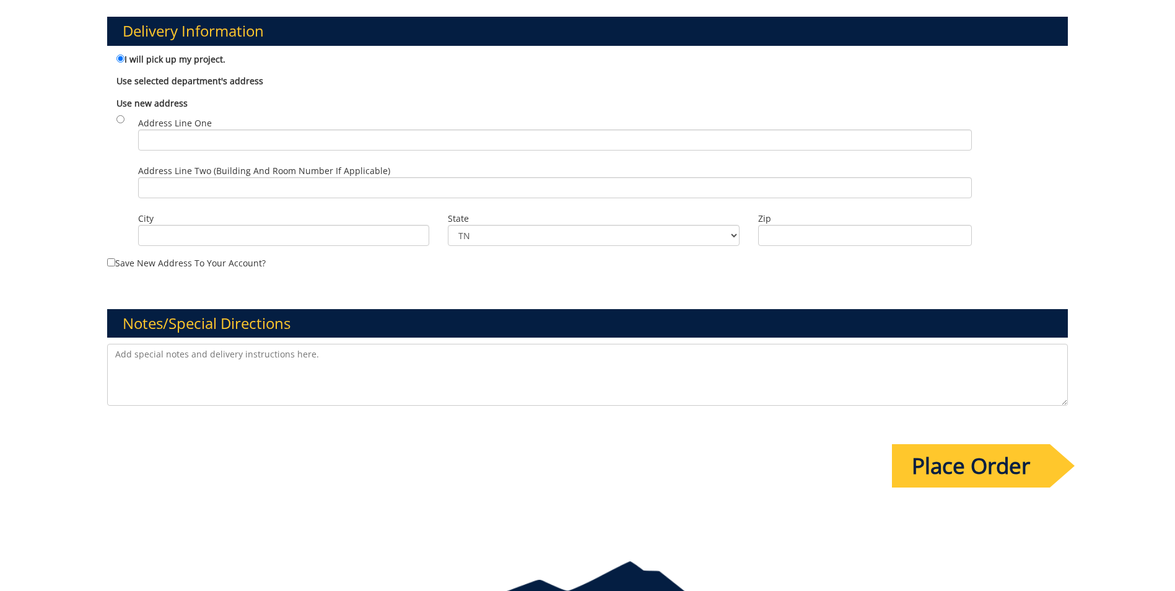
click at [957, 459] on input "Place Order" at bounding box center [971, 465] width 158 height 43
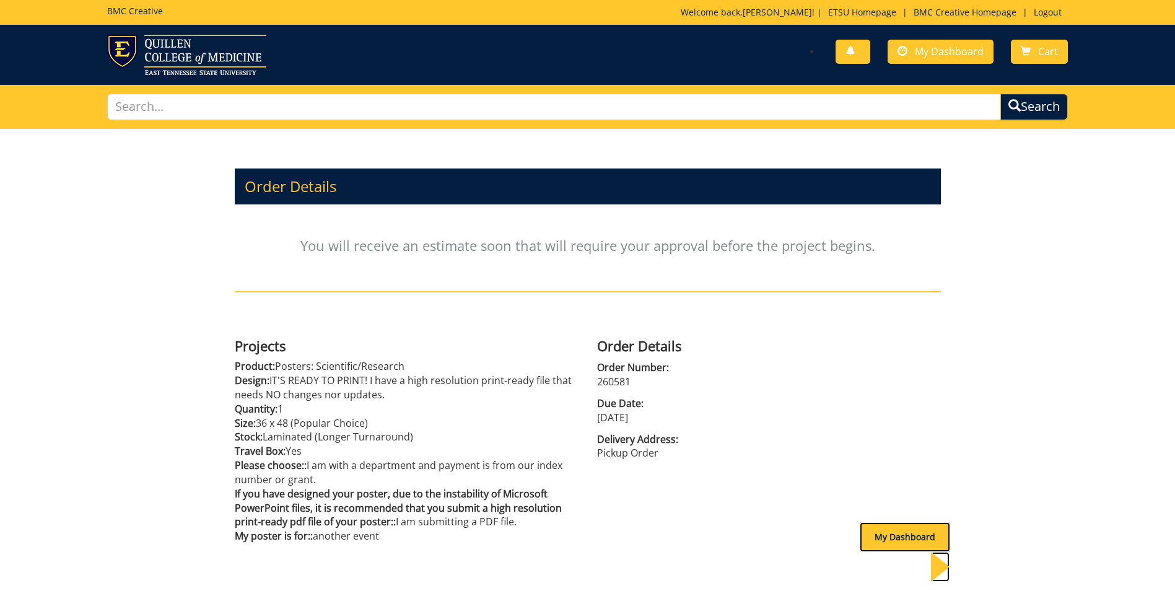
click at [928, 540] on div "My Dashboard" at bounding box center [904, 537] width 90 height 30
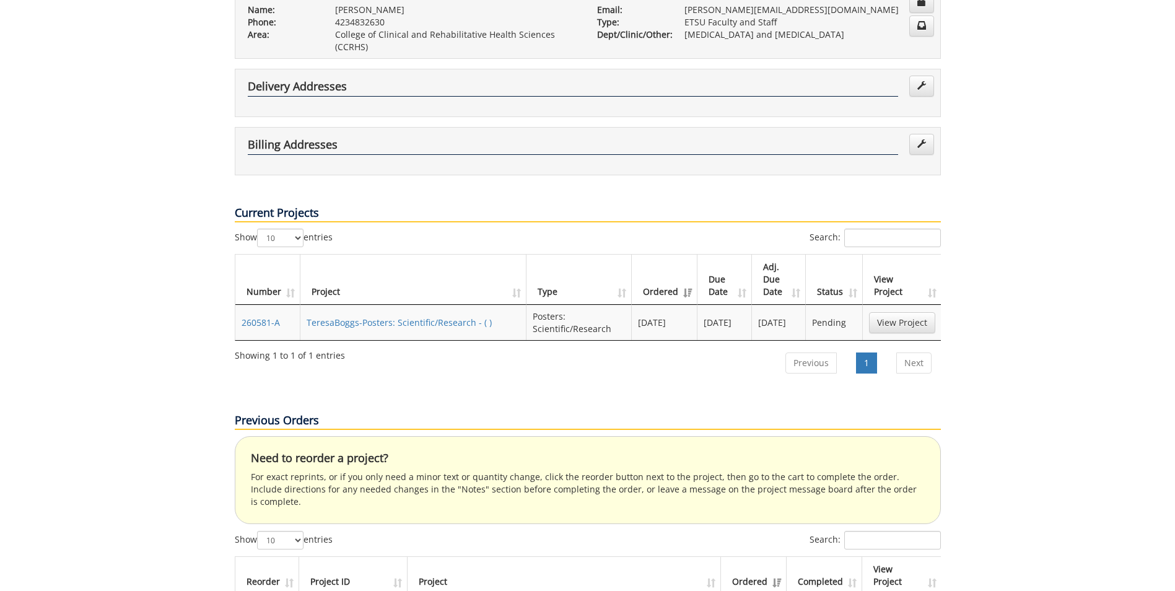
scroll to position [310, 0]
